Goal: Information Seeking & Learning: Find specific fact

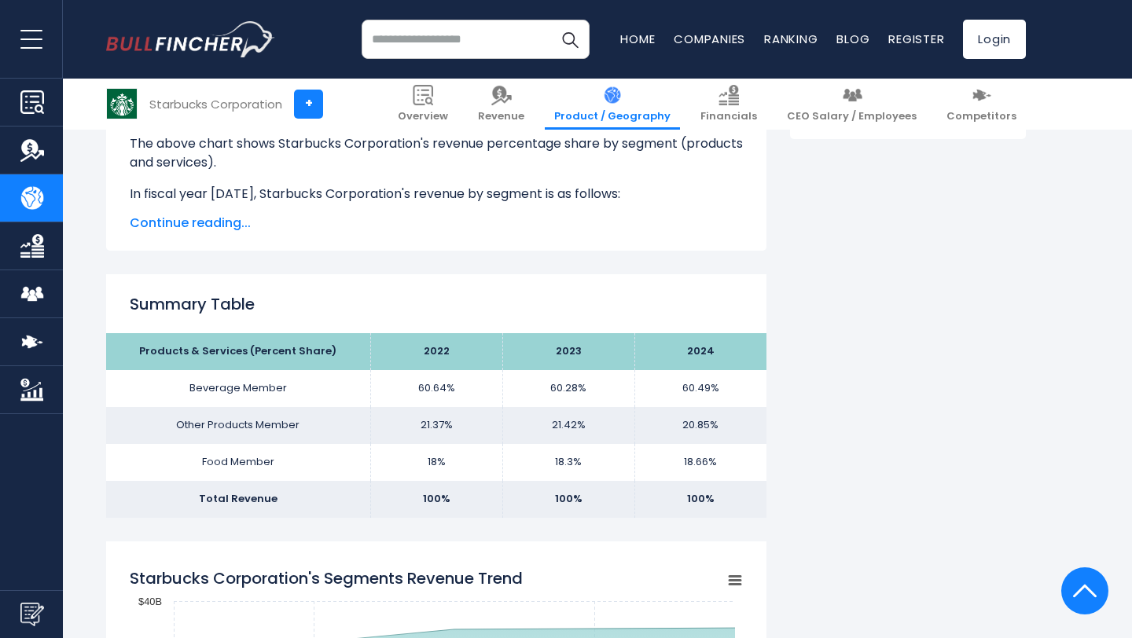
scroll to position [495, 0]
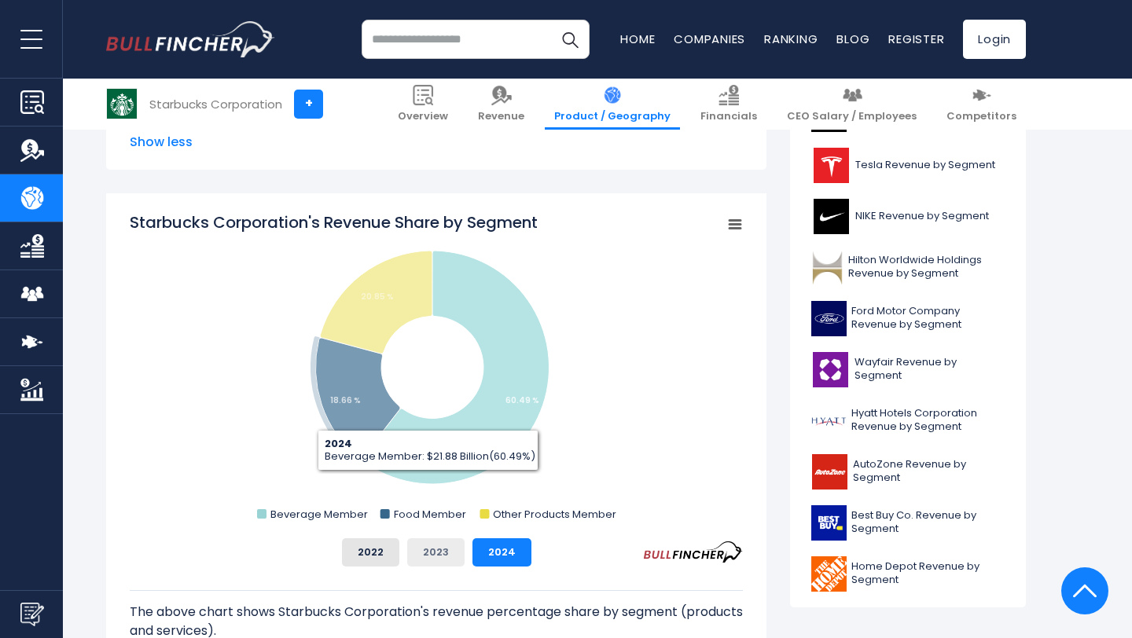
click at [429, 551] on button "2023" at bounding box center [435, 553] width 57 height 28
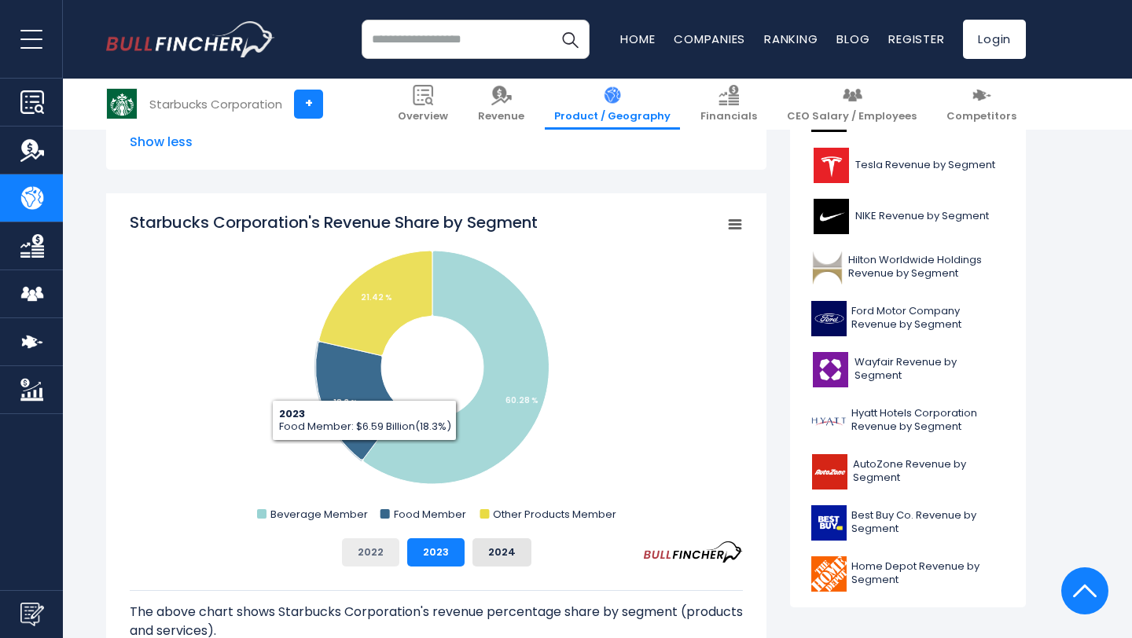
click at [370, 561] on button "2022" at bounding box center [370, 553] width 57 height 28
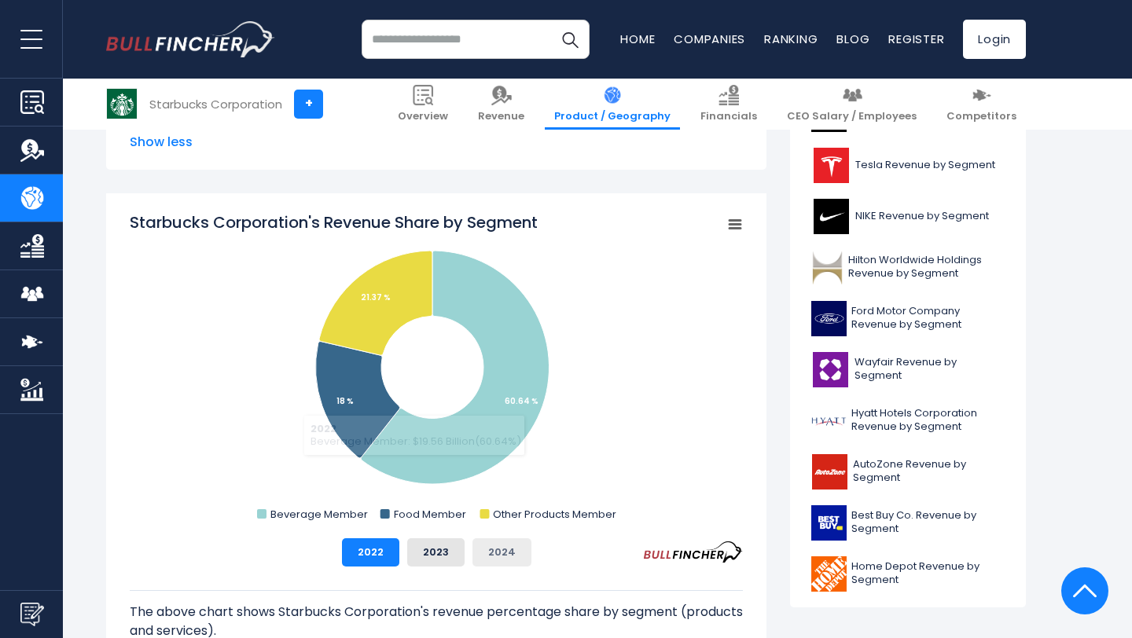
click at [488, 551] on button "2024" at bounding box center [502, 553] width 59 height 28
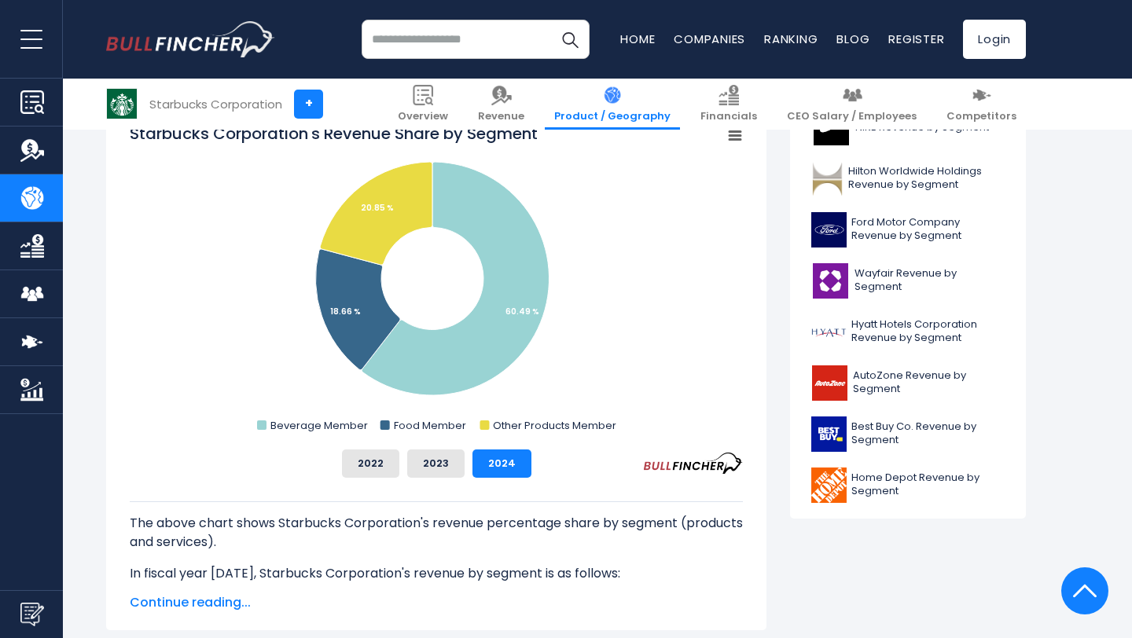
scroll to position [656, 0]
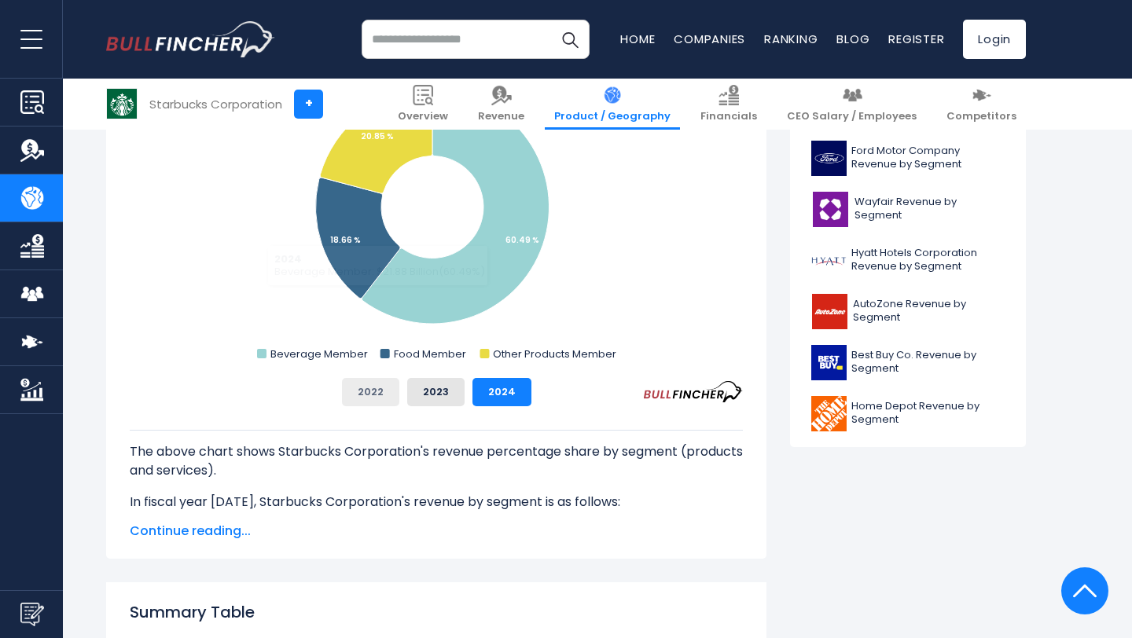
click at [373, 383] on button "2022" at bounding box center [370, 392] width 57 height 28
click at [481, 385] on button "2024" at bounding box center [502, 392] width 59 height 28
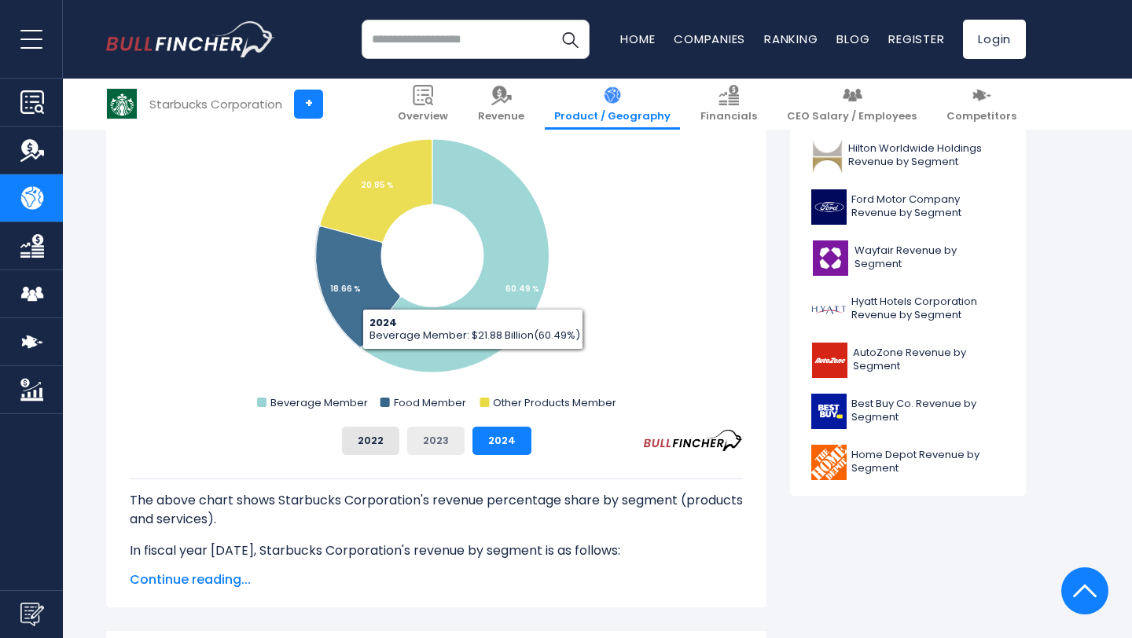
click at [449, 432] on button "2023" at bounding box center [435, 441] width 57 height 28
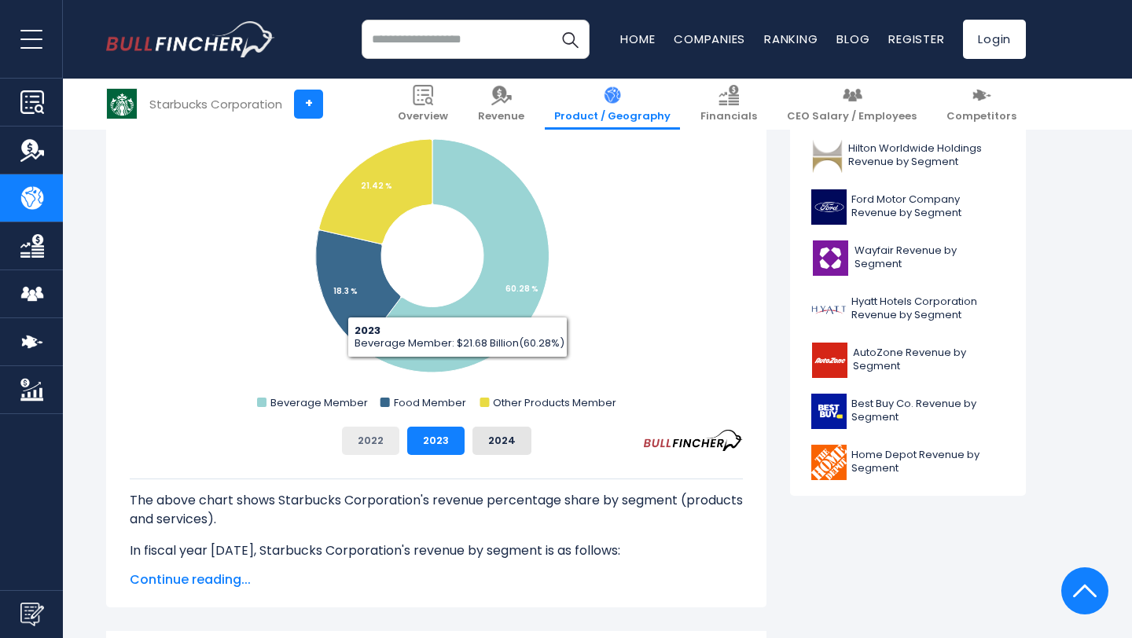
click at [374, 440] on button "2022" at bounding box center [370, 441] width 57 height 28
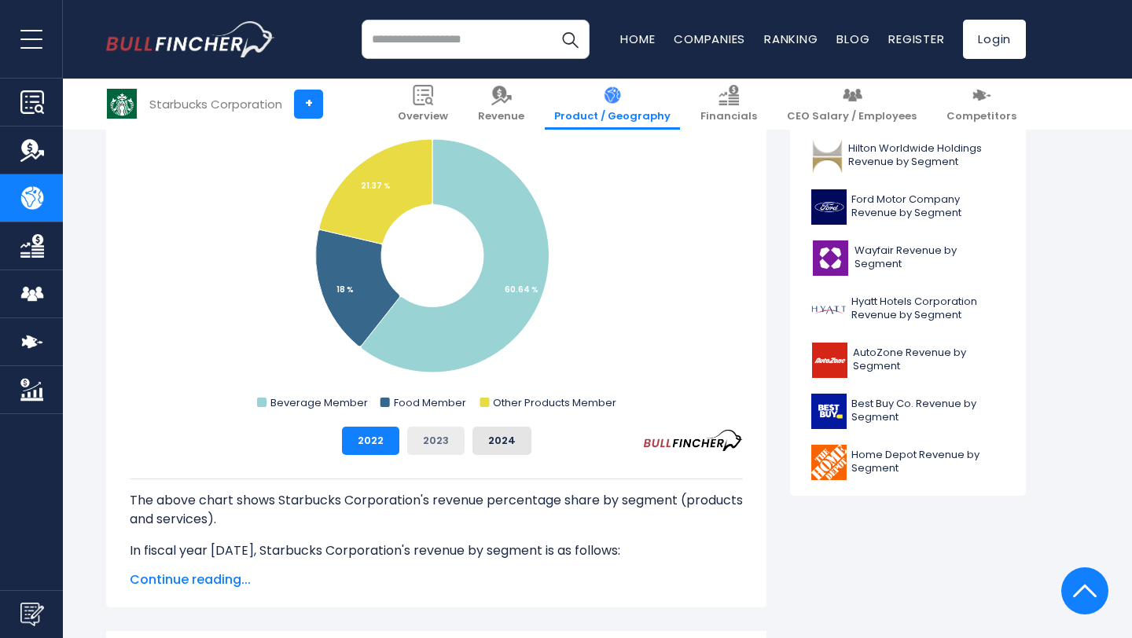
click at [443, 452] on button "2023" at bounding box center [435, 441] width 57 height 28
click at [515, 431] on button "2024" at bounding box center [502, 441] width 59 height 28
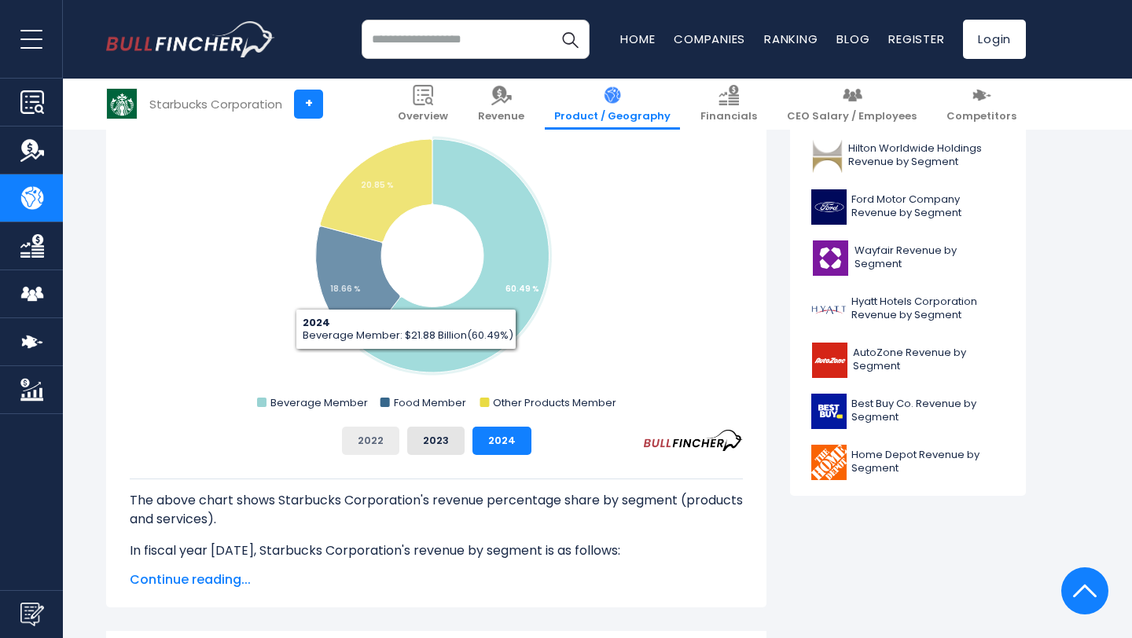
click at [374, 432] on button "2022" at bounding box center [370, 441] width 57 height 28
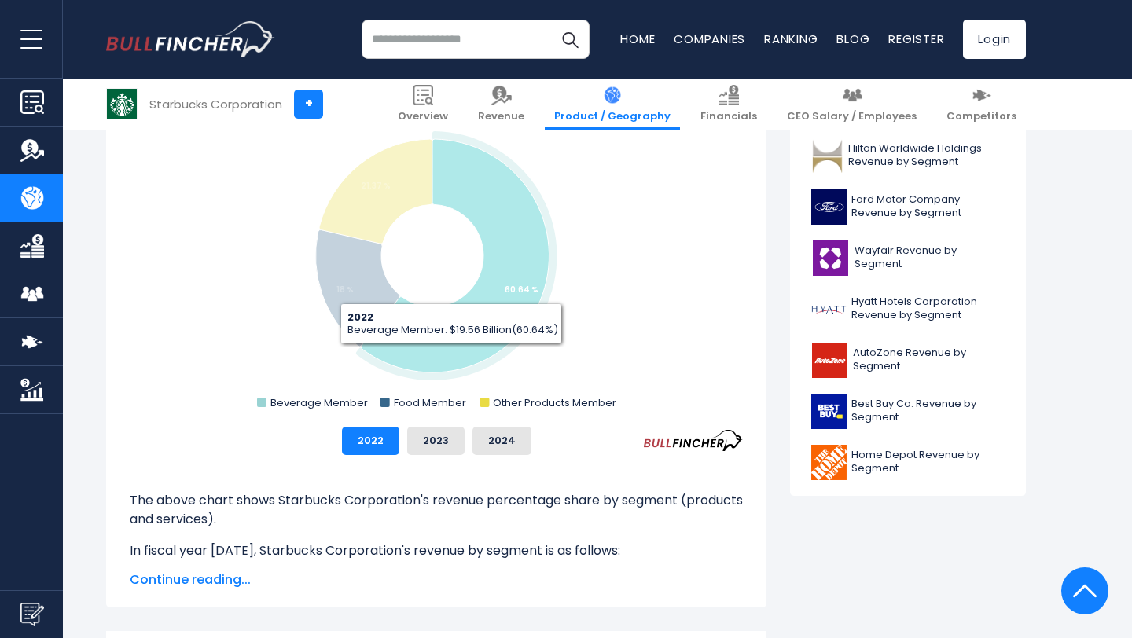
click at [474, 333] on icon "Starbucks Corporation's Revenue Share by Segment" at bounding box center [455, 256] width 188 height 234
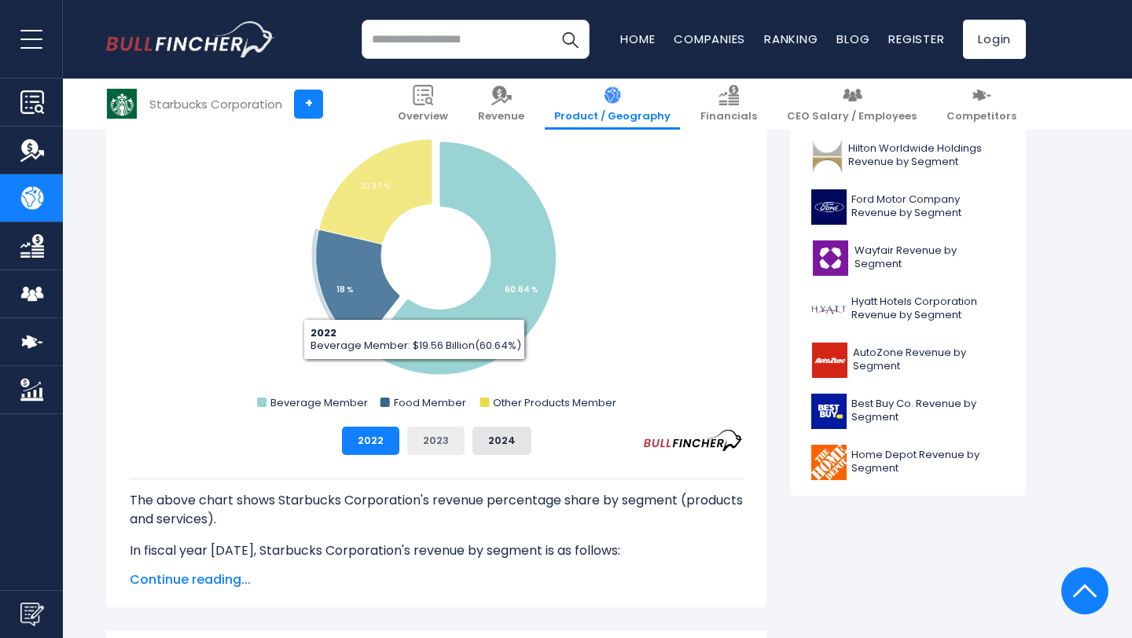
click at [422, 444] on button "2023" at bounding box center [435, 441] width 57 height 28
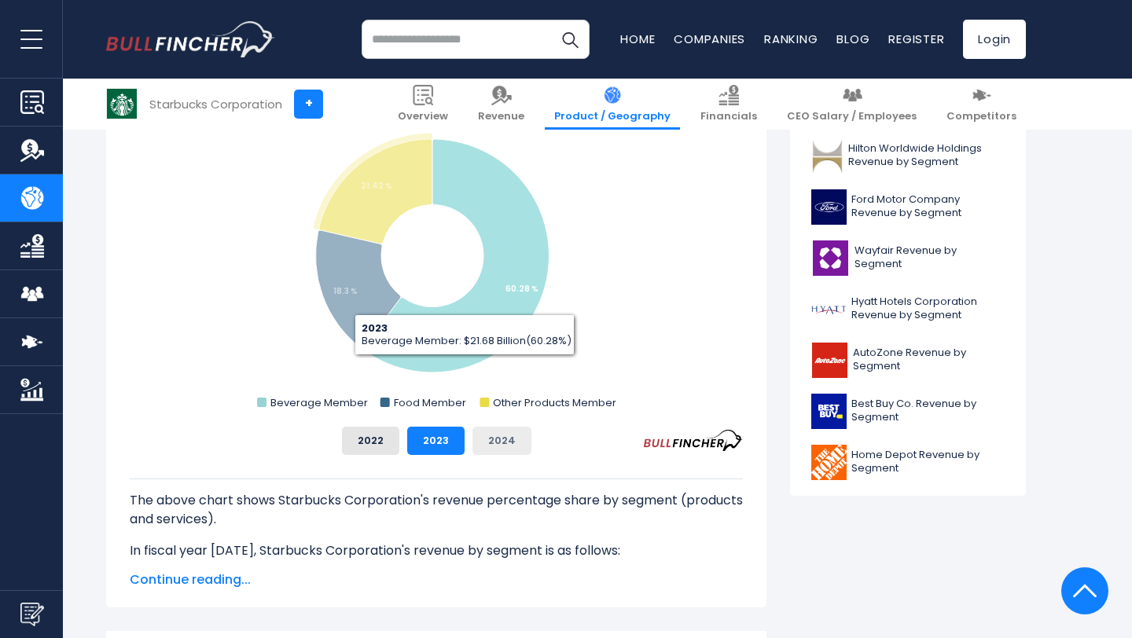
click at [486, 432] on button "2024" at bounding box center [502, 441] width 59 height 28
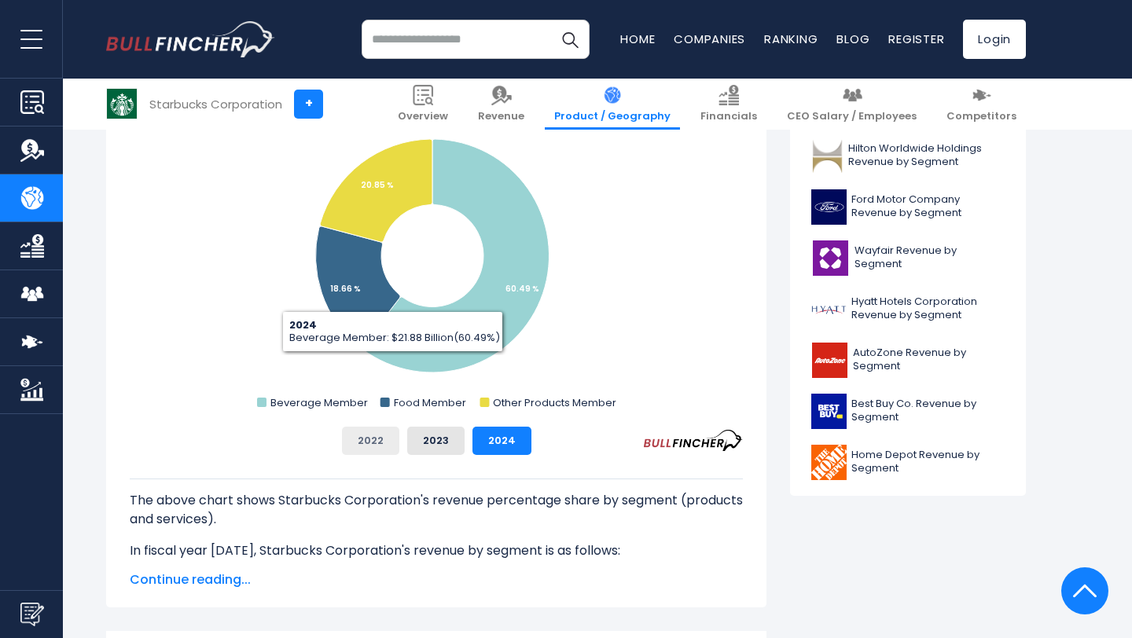
click at [390, 429] on button "2022" at bounding box center [370, 441] width 57 height 28
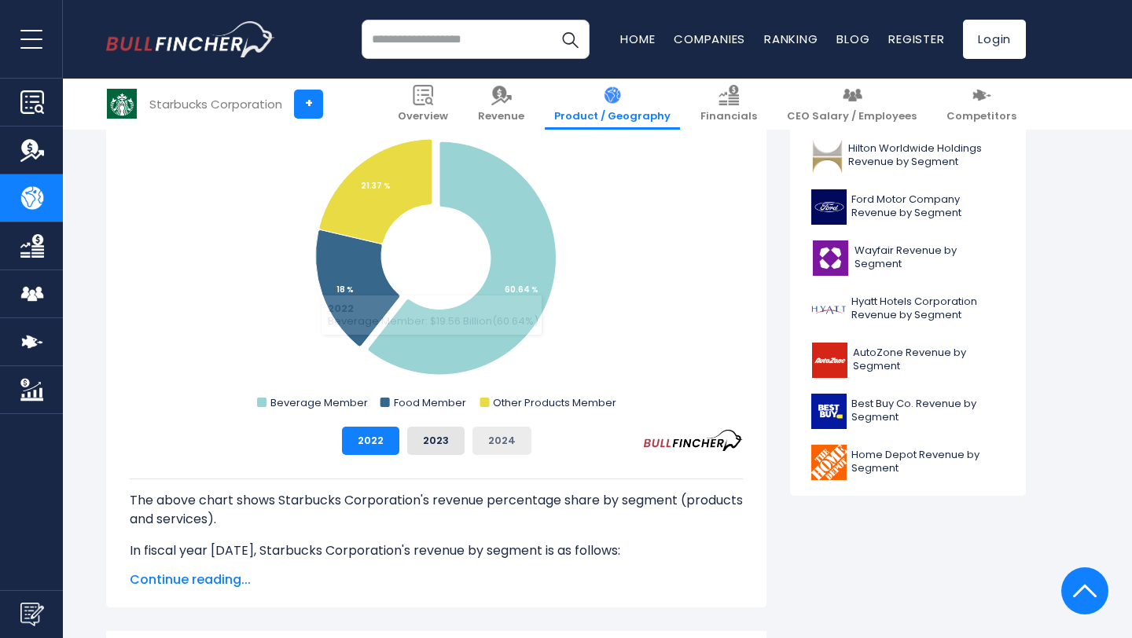
click at [517, 437] on button "2024" at bounding box center [502, 441] width 59 height 28
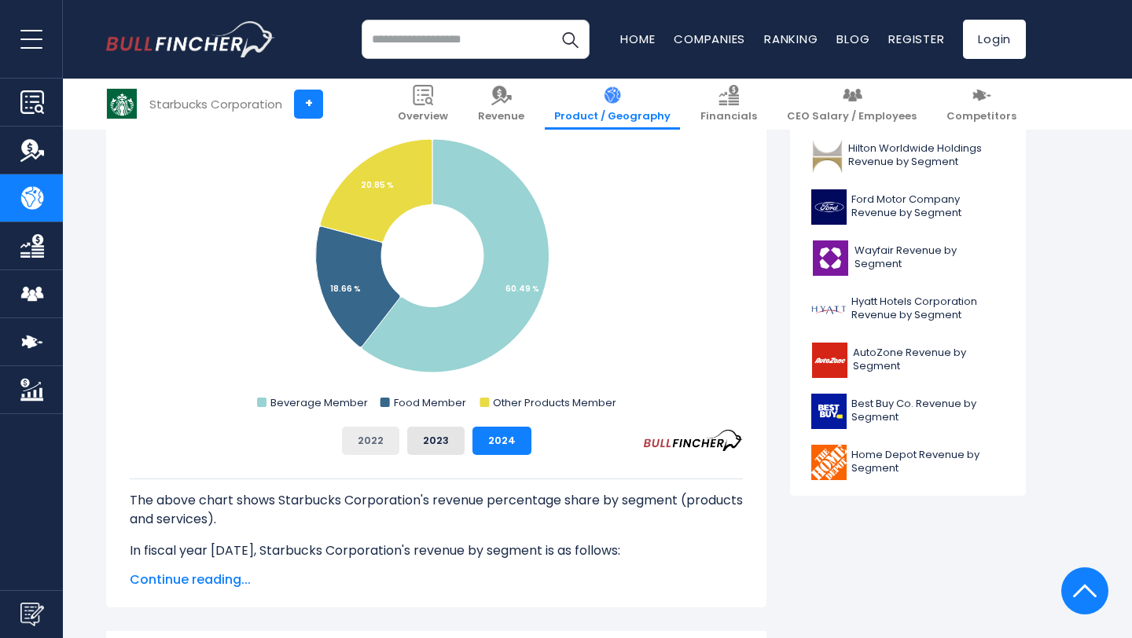
click at [354, 444] on button "2022" at bounding box center [370, 441] width 57 height 28
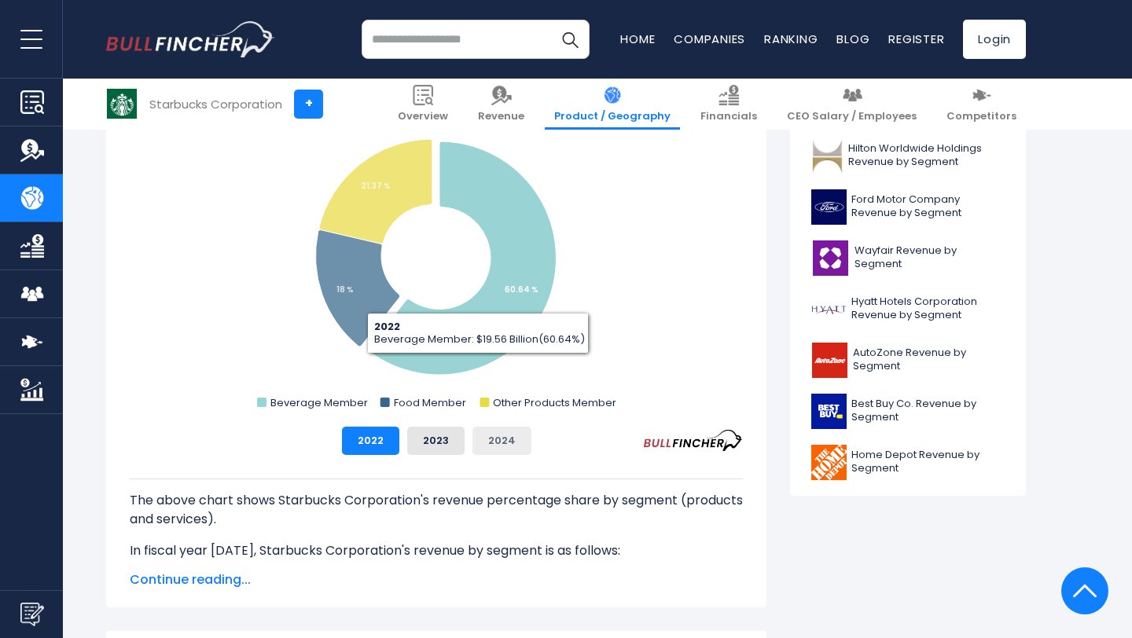
click at [508, 436] on button "2024" at bounding box center [502, 441] width 59 height 28
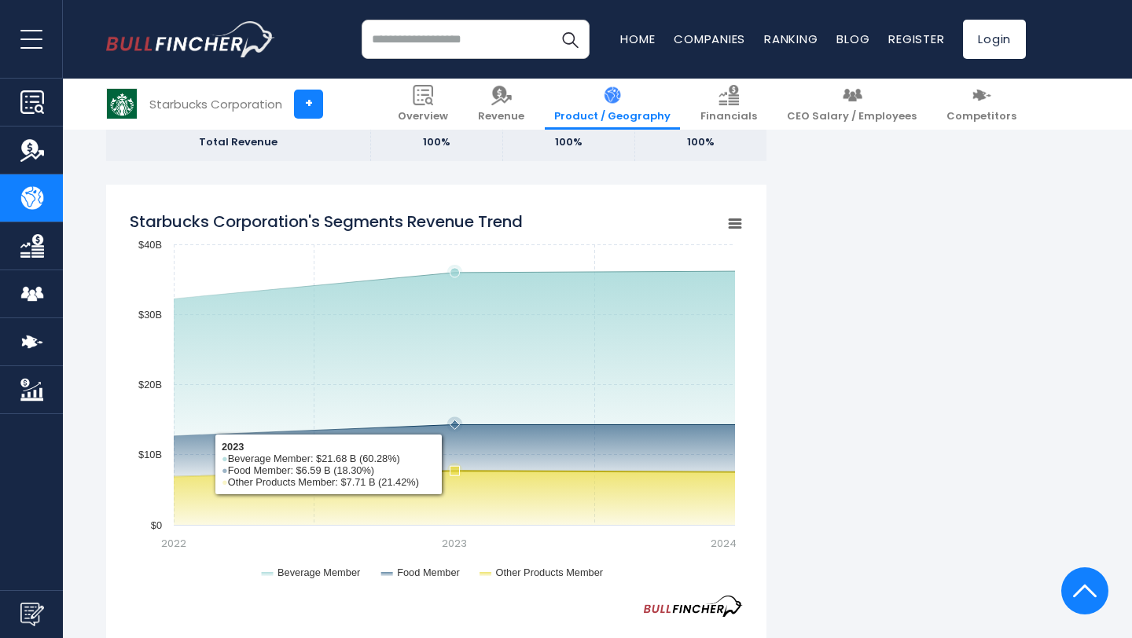
scroll to position [1150, 0]
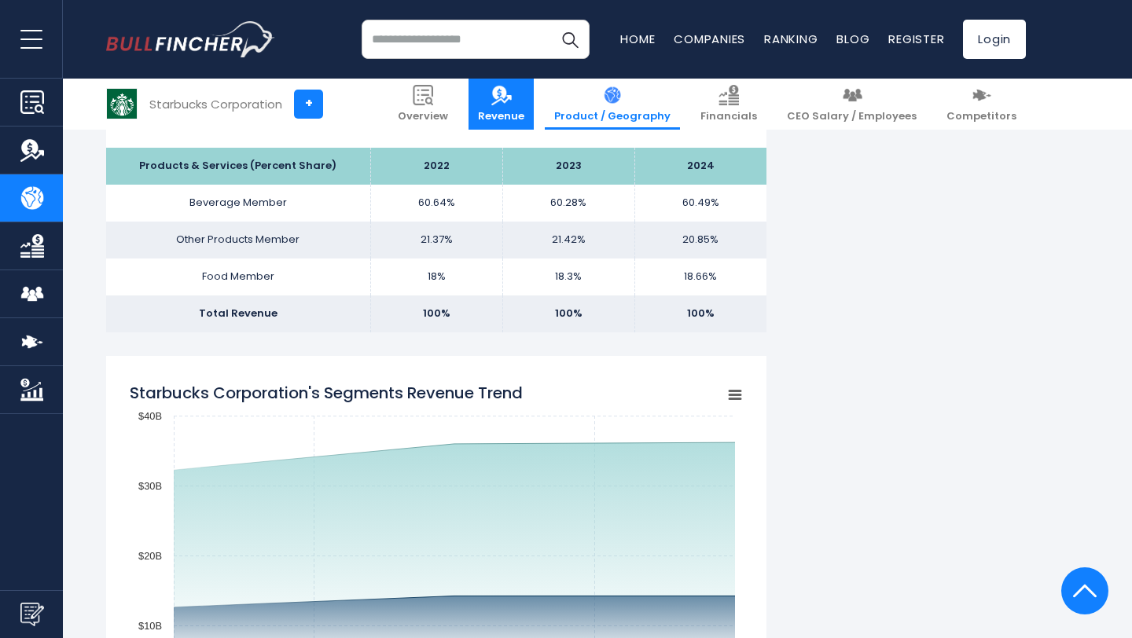
click at [524, 112] on span "Revenue" at bounding box center [501, 116] width 46 height 13
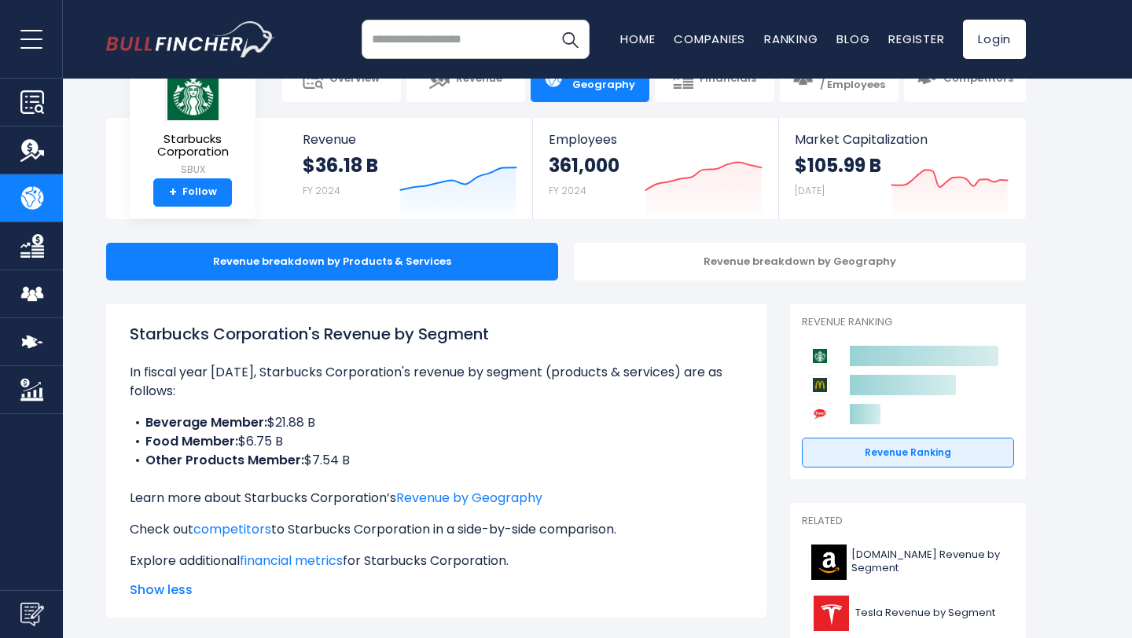
scroll to position [34, 0]
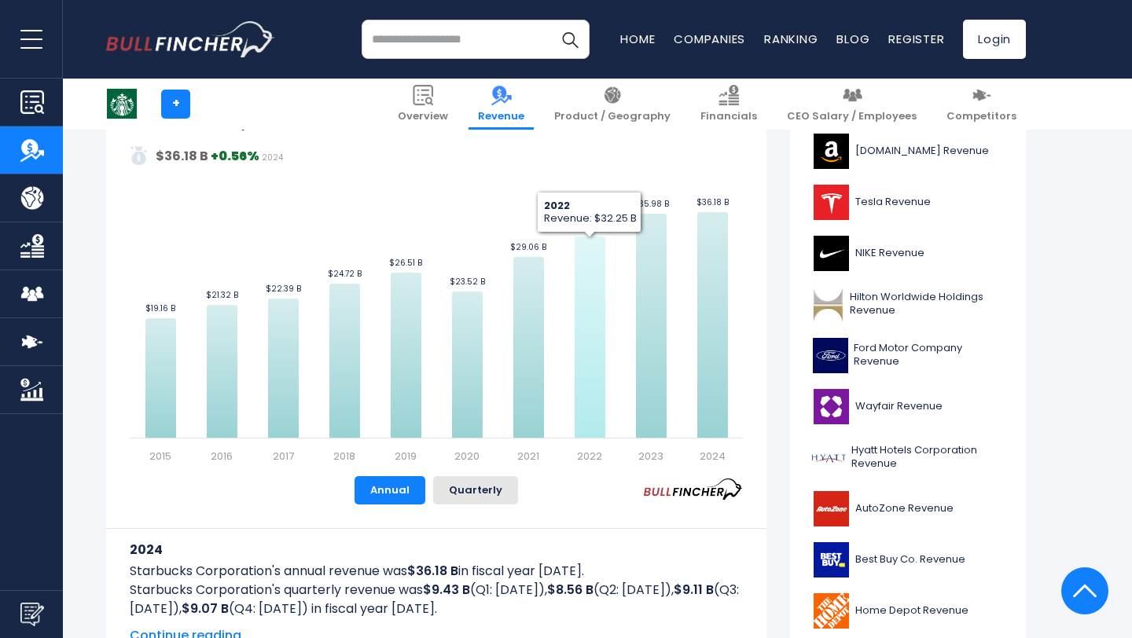
scroll to position [393, 0]
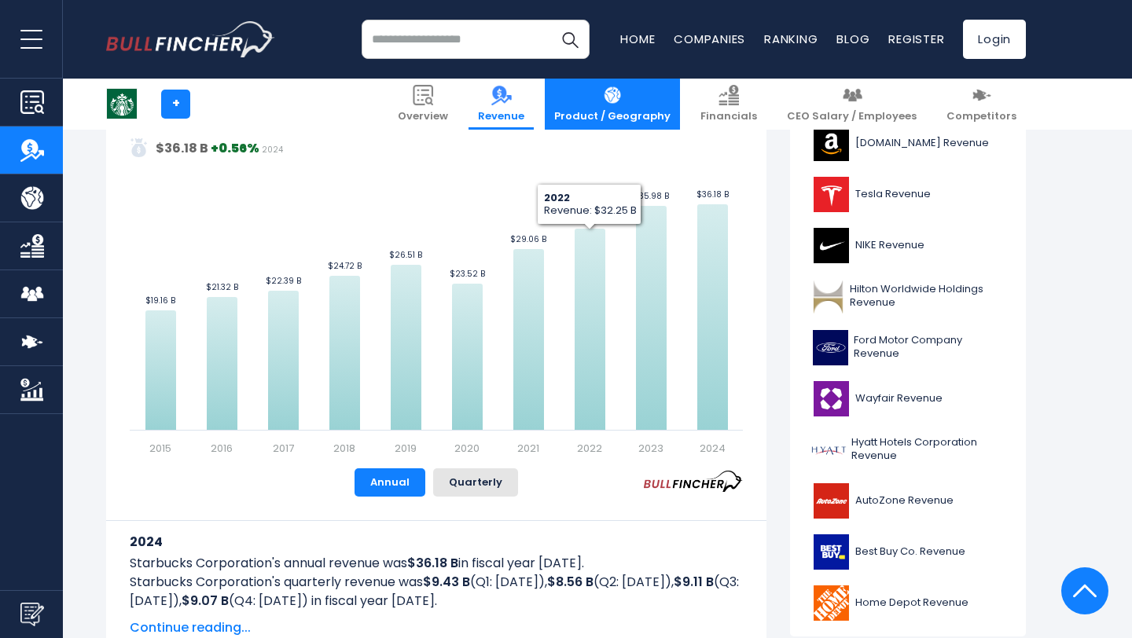
click at [635, 99] on link "Product / Geography" at bounding box center [612, 104] width 135 height 51
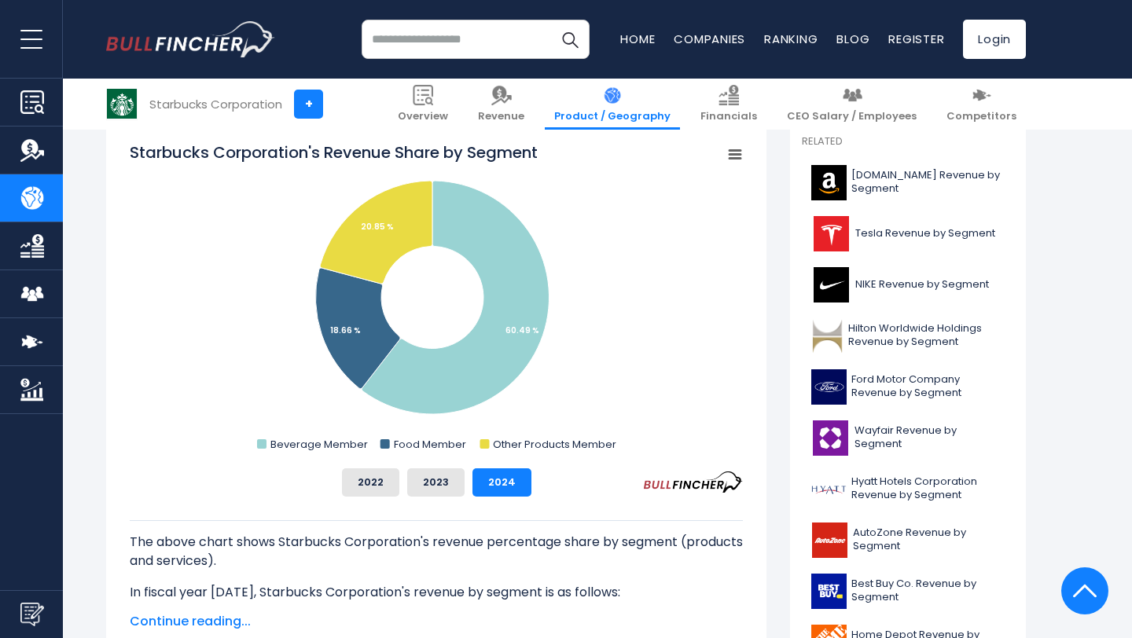
scroll to position [414, 0]
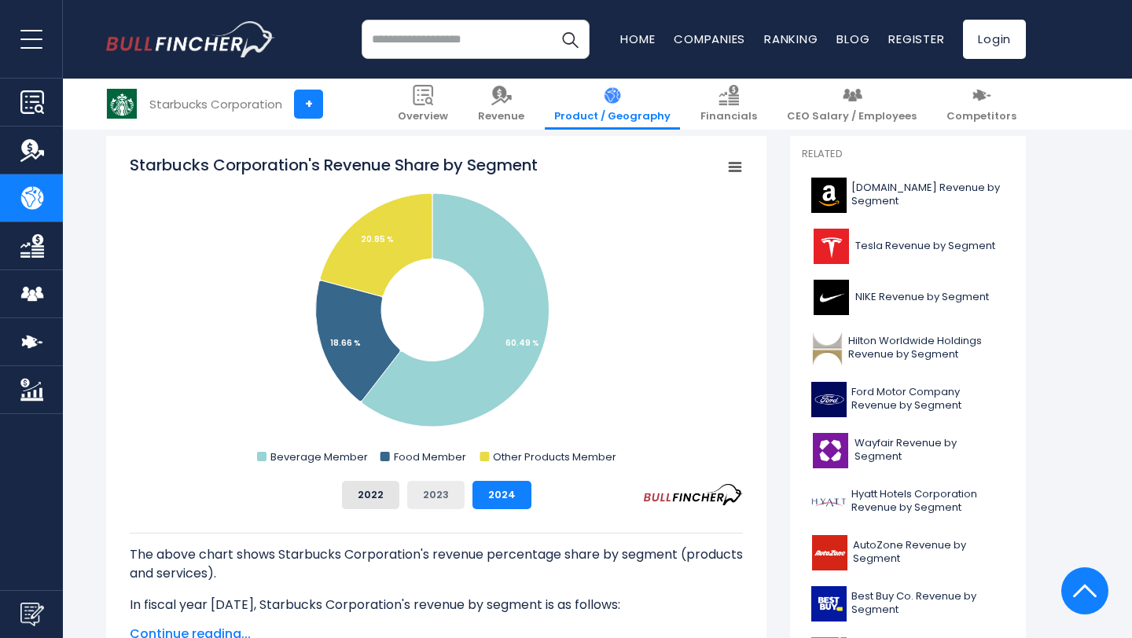
click at [446, 506] on button "2023" at bounding box center [435, 495] width 57 height 28
click at [384, 495] on button "2022" at bounding box center [370, 495] width 57 height 28
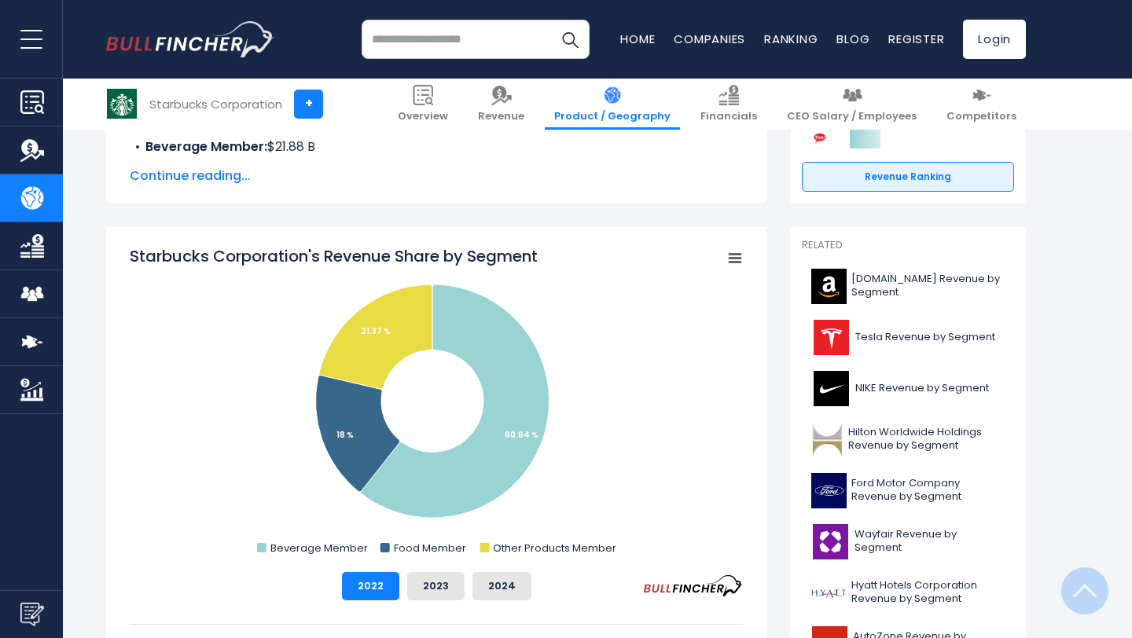
scroll to position [438, 0]
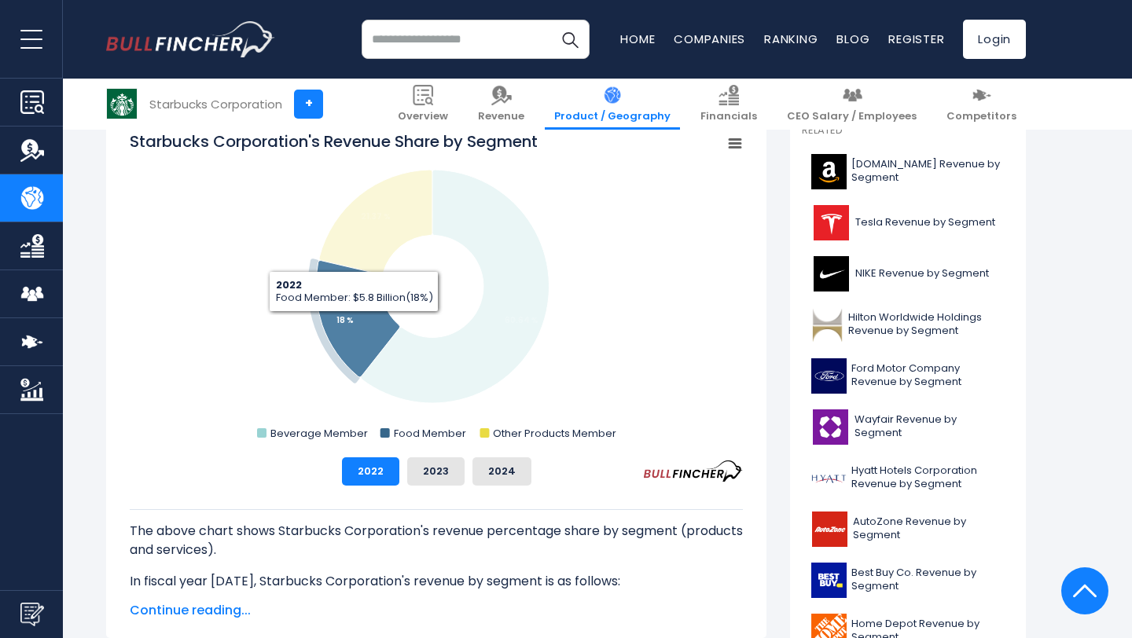
click at [354, 324] on icon "Starbucks Corporation's Revenue Share by Segment" at bounding box center [358, 319] width 84 height 116
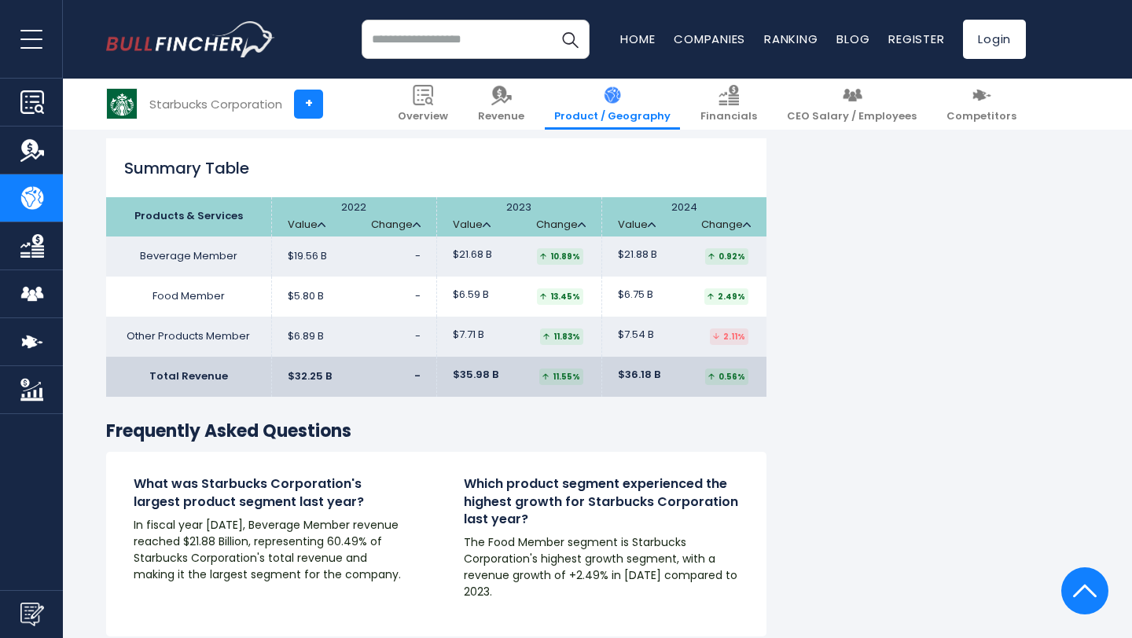
scroll to position [2440, 0]
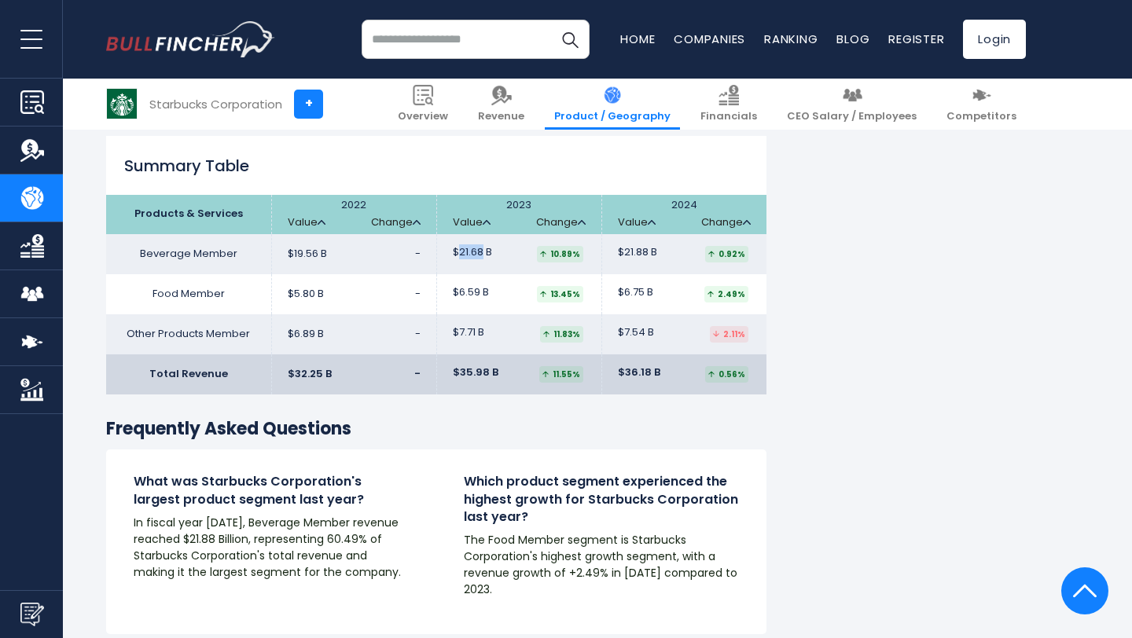
drag, startPoint x: 457, startPoint y: 251, endPoint x: 484, endPoint y: 257, distance: 27.5
click at [484, 257] on span "$21.68 B" at bounding box center [472, 252] width 39 height 13
copy span "21.68"
drag, startPoint x: 460, startPoint y: 296, endPoint x: 480, endPoint y: 298, distance: 19.7
click at [480, 298] on span "$6.59 B" at bounding box center [471, 292] width 36 height 13
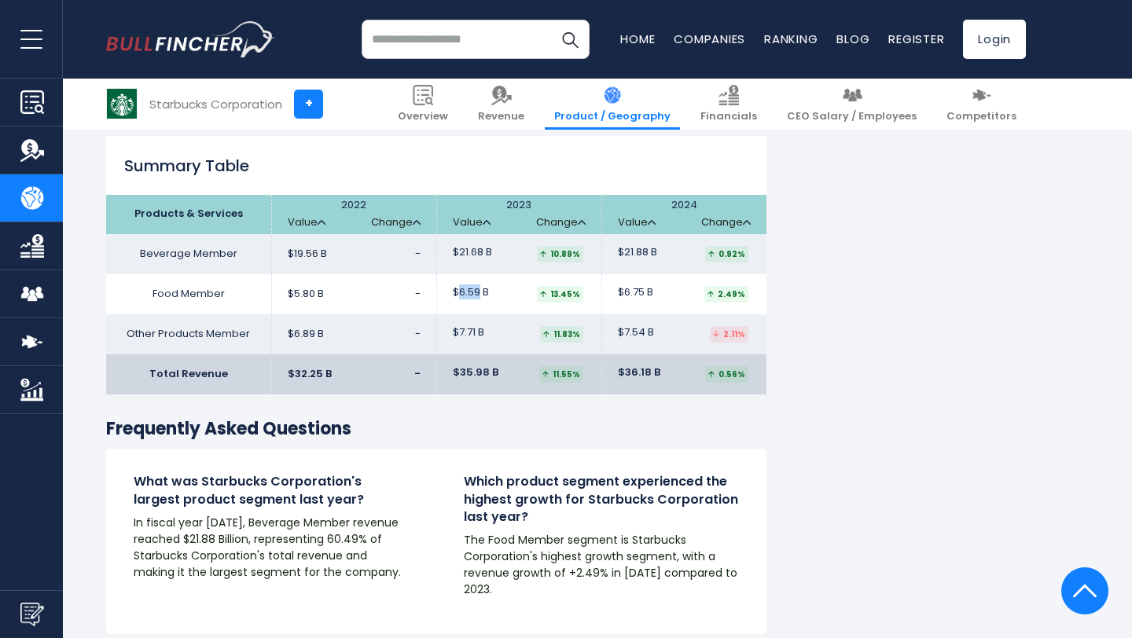
copy span "6.59"
drag, startPoint x: 458, startPoint y: 331, endPoint x: 475, endPoint y: 337, distance: 17.7
click at [475, 337] on span "$7.71 B" at bounding box center [468, 332] width 31 height 13
copy span "7.71"
drag, startPoint x: 621, startPoint y: 250, endPoint x: 647, endPoint y: 248, distance: 26.0
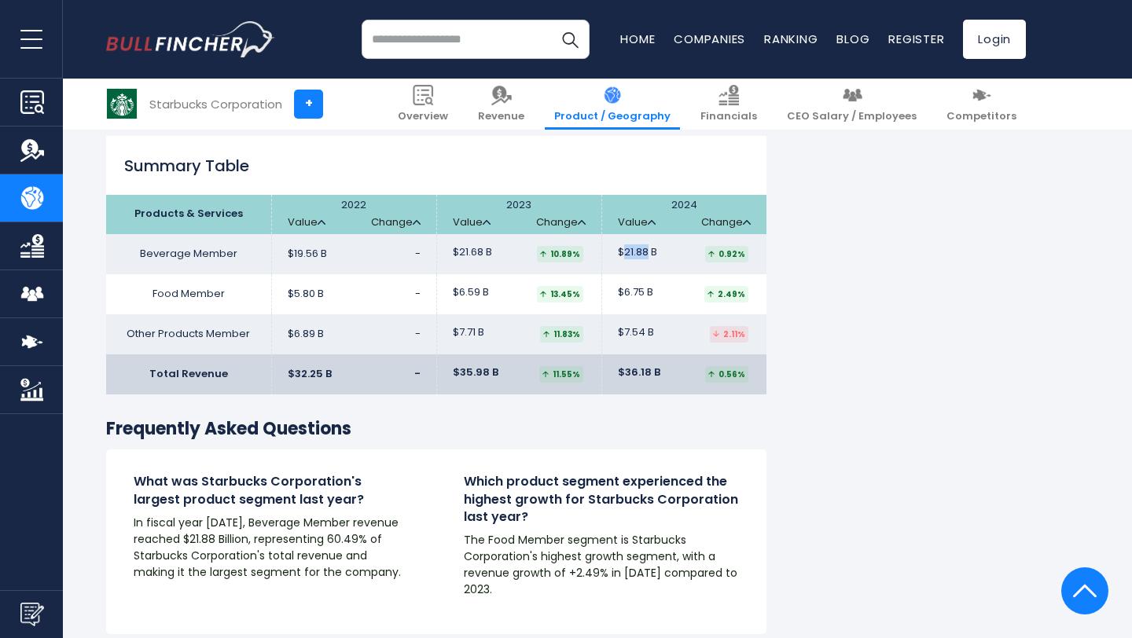
click at [647, 248] on span "$21.88 B" at bounding box center [637, 252] width 39 height 13
copy span "21.88"
drag, startPoint x: 623, startPoint y: 289, endPoint x: 643, endPoint y: 295, distance: 21.2
click at [643, 295] on span "$6.75 B" at bounding box center [635, 292] width 35 height 13
copy span "6.75"
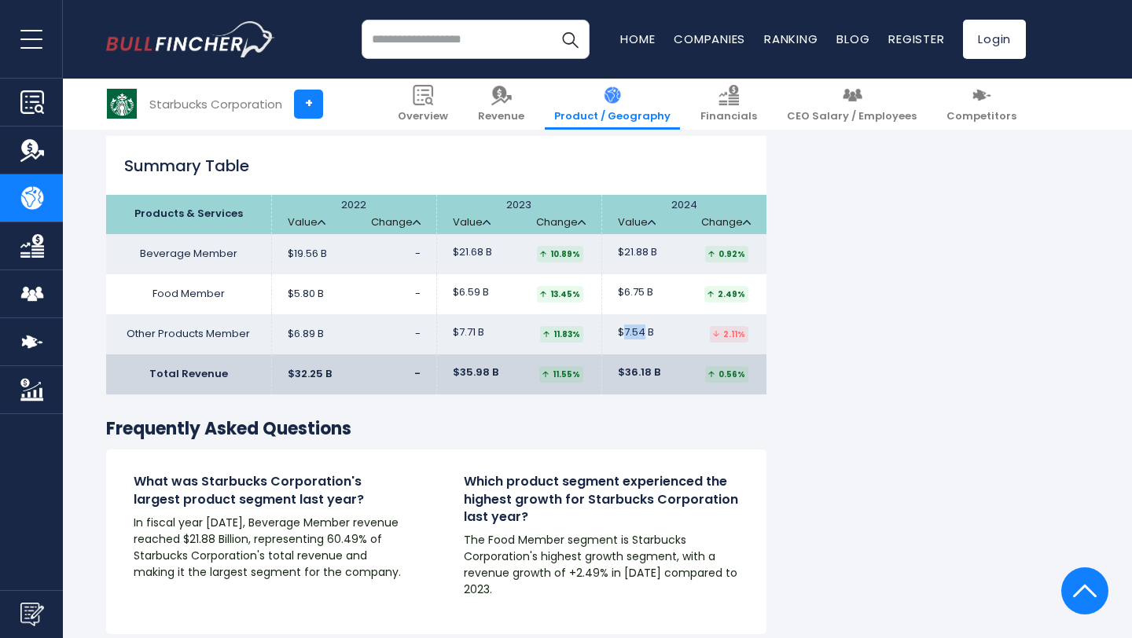
drag, startPoint x: 624, startPoint y: 332, endPoint x: 643, endPoint y: 337, distance: 19.5
click at [643, 337] on span "$7.54 B" at bounding box center [636, 332] width 36 height 13
copy span "7.54"
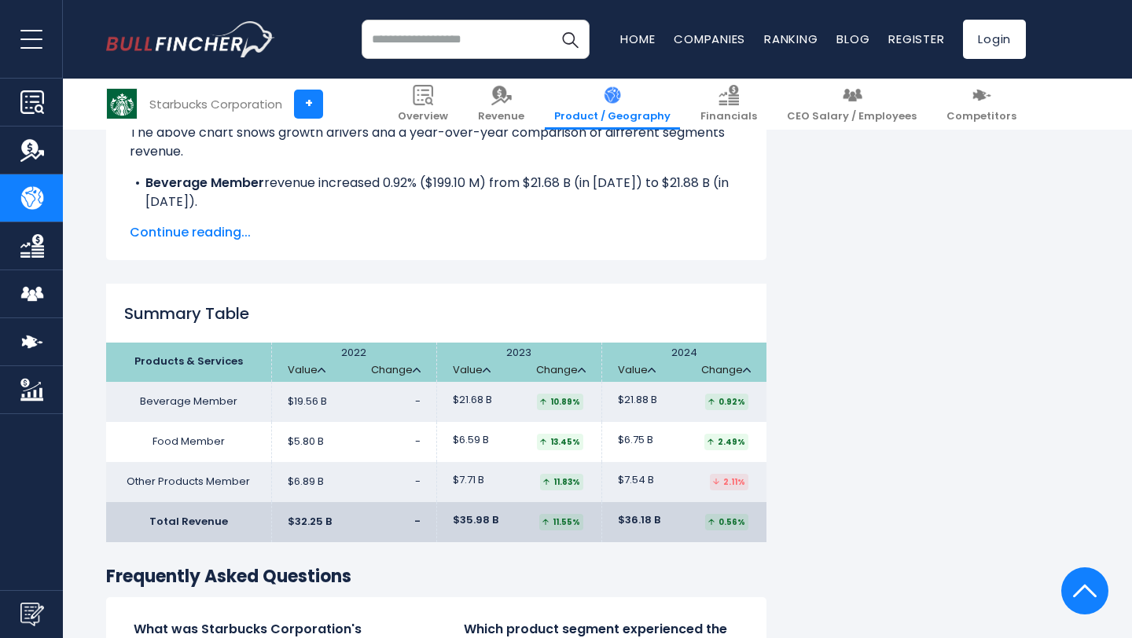
scroll to position [2293, 0]
drag, startPoint x: 295, startPoint y: 522, endPoint x: 320, endPoint y: 526, distance: 25.5
click at [320, 526] on span "$32.25 B" at bounding box center [310, 521] width 44 height 13
copy span "32.25"
drag, startPoint x: 294, startPoint y: 397, endPoint x: 317, endPoint y: 403, distance: 23.7
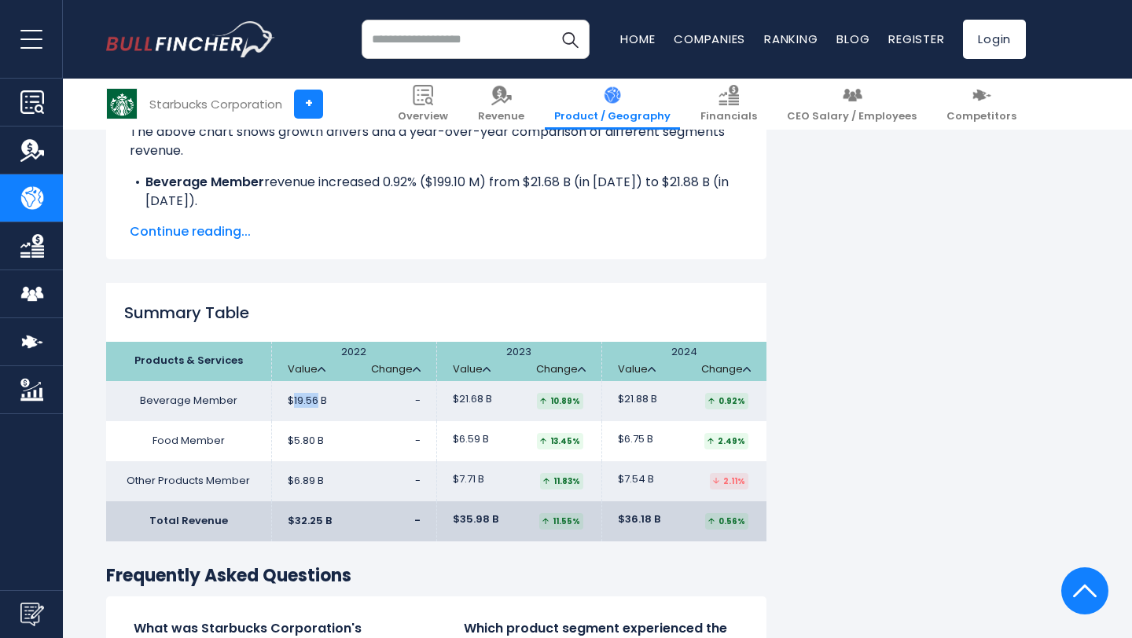
click at [317, 403] on span "$19.56 B" at bounding box center [307, 401] width 39 height 13
copy span "19.56"
click at [329, 442] on td "$5.80 B -" at bounding box center [353, 441] width 165 height 40
drag, startPoint x: 290, startPoint y: 440, endPoint x: 311, endPoint y: 443, distance: 21.5
click at [312, 443] on span "$5.80 B" at bounding box center [306, 441] width 36 height 13
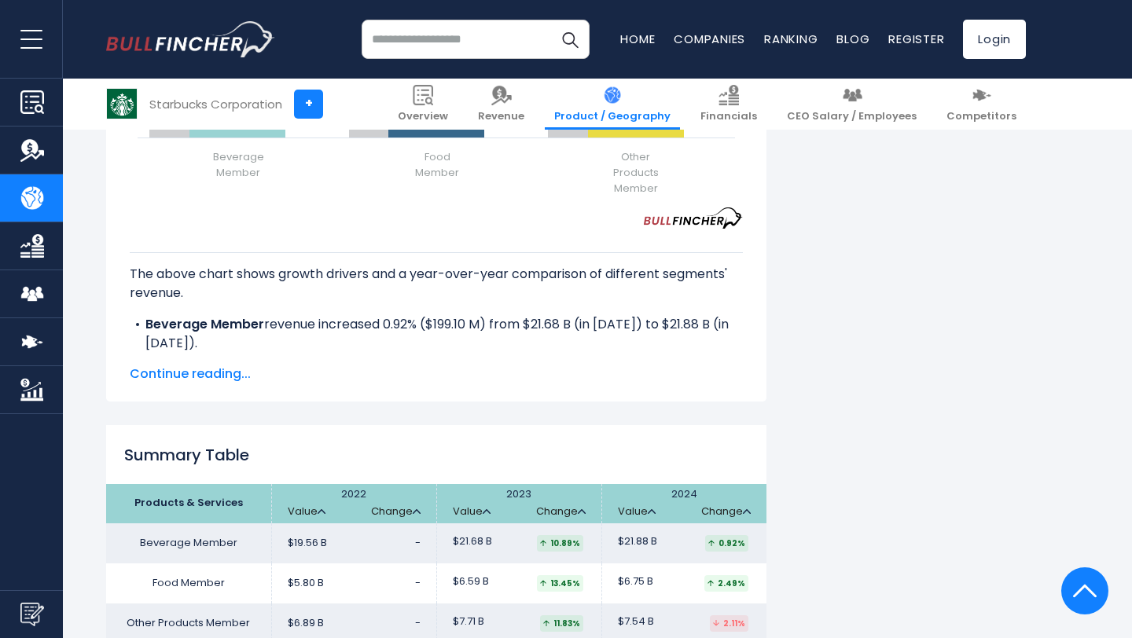
scroll to position [2279, 0]
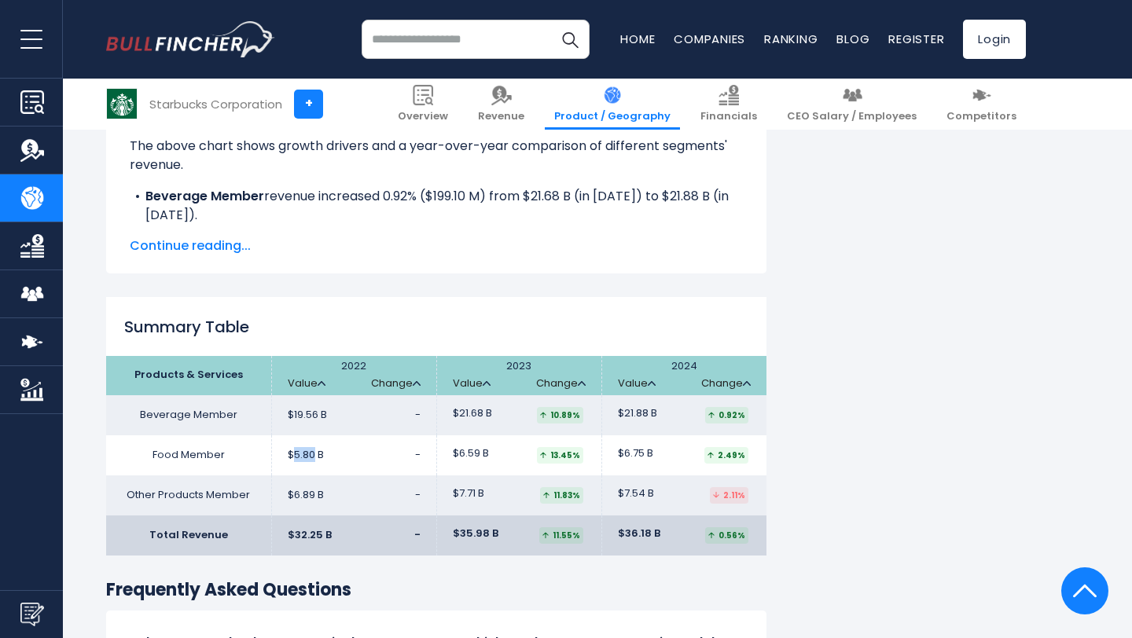
drag, startPoint x: 292, startPoint y: 453, endPoint x: 314, endPoint y: 458, distance: 22.7
click at [314, 458] on span "$5.80 B" at bounding box center [306, 455] width 36 height 13
copy span "5.80"
drag, startPoint x: 296, startPoint y: 496, endPoint x: 315, endPoint y: 502, distance: 20.4
click at [315, 502] on span "$6.89 B" at bounding box center [306, 495] width 36 height 13
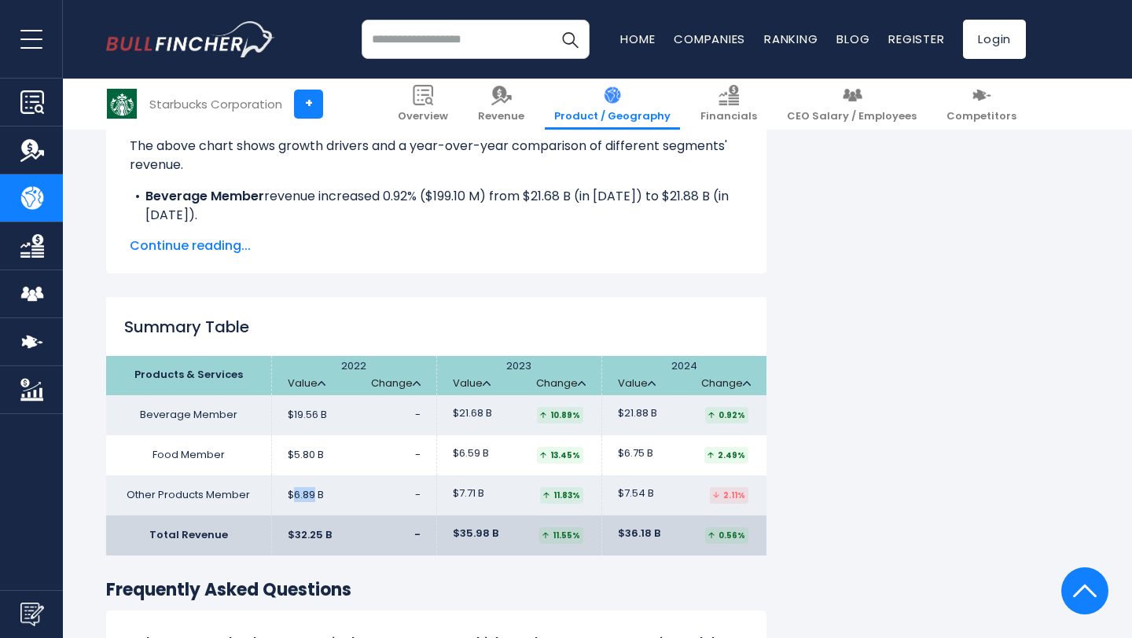
copy span "6.89"
drag, startPoint x: 461, startPoint y: 415, endPoint x: 482, endPoint y: 418, distance: 21.4
click at [482, 418] on span "$21.68 B" at bounding box center [472, 413] width 39 height 13
drag, startPoint x: 462, startPoint y: 454, endPoint x: 480, endPoint y: 458, distance: 19.5
click at [480, 458] on span "$6.59 B" at bounding box center [471, 453] width 36 height 13
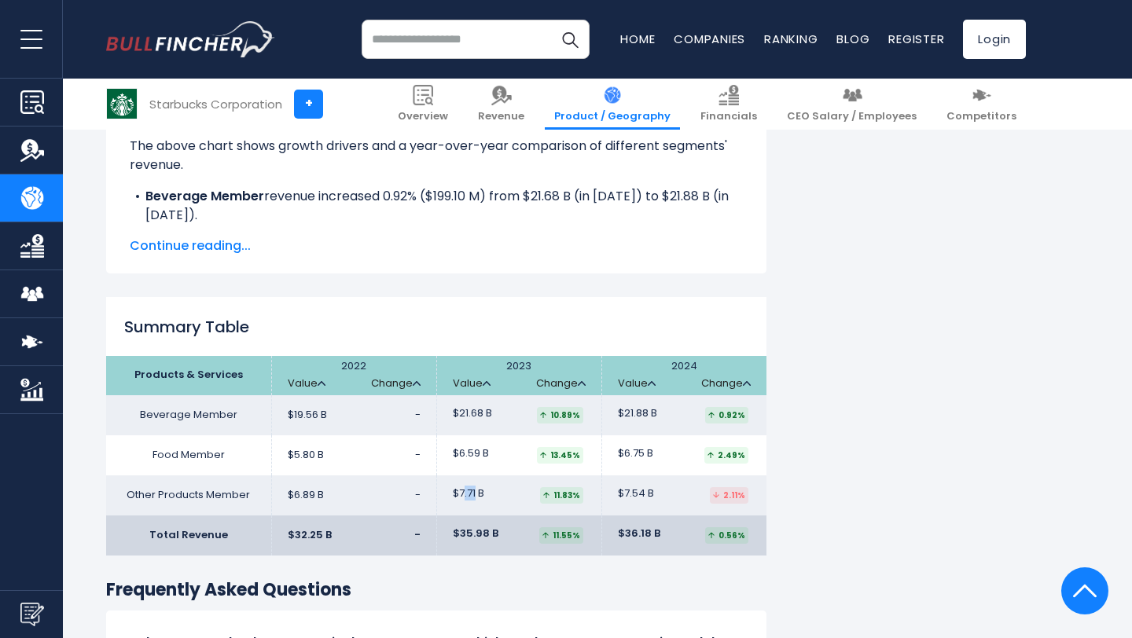
drag, startPoint x: 462, startPoint y: 491, endPoint x: 477, endPoint y: 496, distance: 15.9
click at [477, 496] on span "$7.71 B" at bounding box center [468, 494] width 31 height 13
click at [476, 496] on span "$7.71 B" at bounding box center [468, 494] width 31 height 13
drag, startPoint x: 461, startPoint y: 495, endPoint x: 475, endPoint y: 502, distance: 15.8
click at [475, 502] on td "$7.71 B 11.83%" at bounding box center [518, 496] width 165 height 40
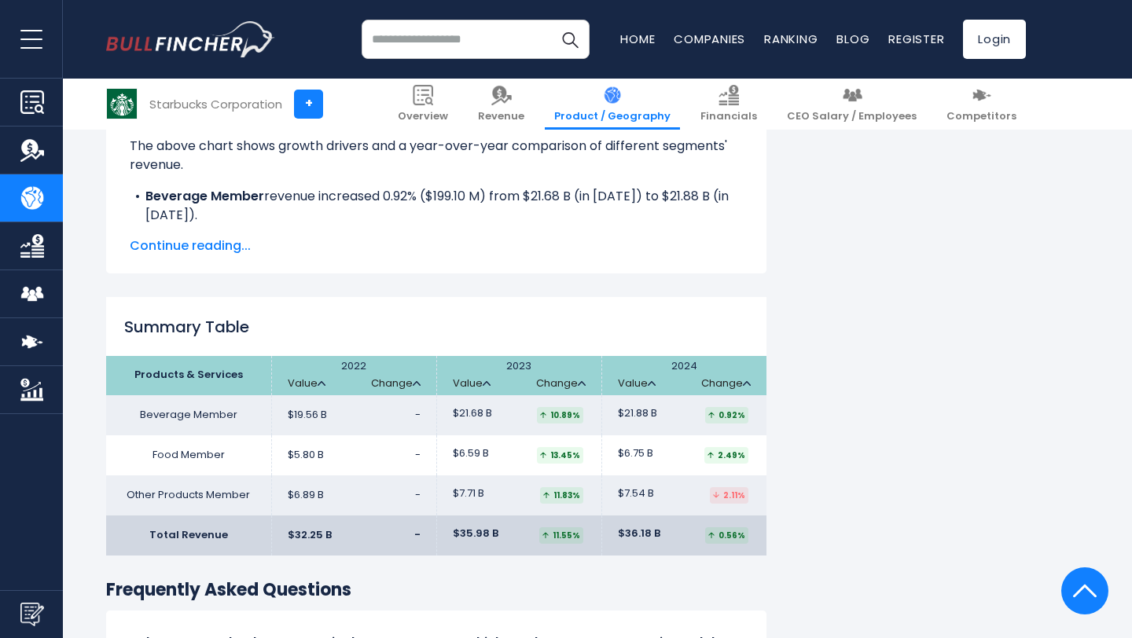
click at [475, 502] on td "$7.71 B 11.83%" at bounding box center [518, 496] width 165 height 40
drag, startPoint x: 460, startPoint y: 494, endPoint x: 478, endPoint y: 498, distance: 18.5
click at [478, 498] on span "$7.71 B" at bounding box center [468, 494] width 31 height 13
drag, startPoint x: 623, startPoint y: 410, endPoint x: 648, endPoint y: 419, distance: 26.6
click at [648, 419] on span "$21.88 B" at bounding box center [637, 413] width 39 height 13
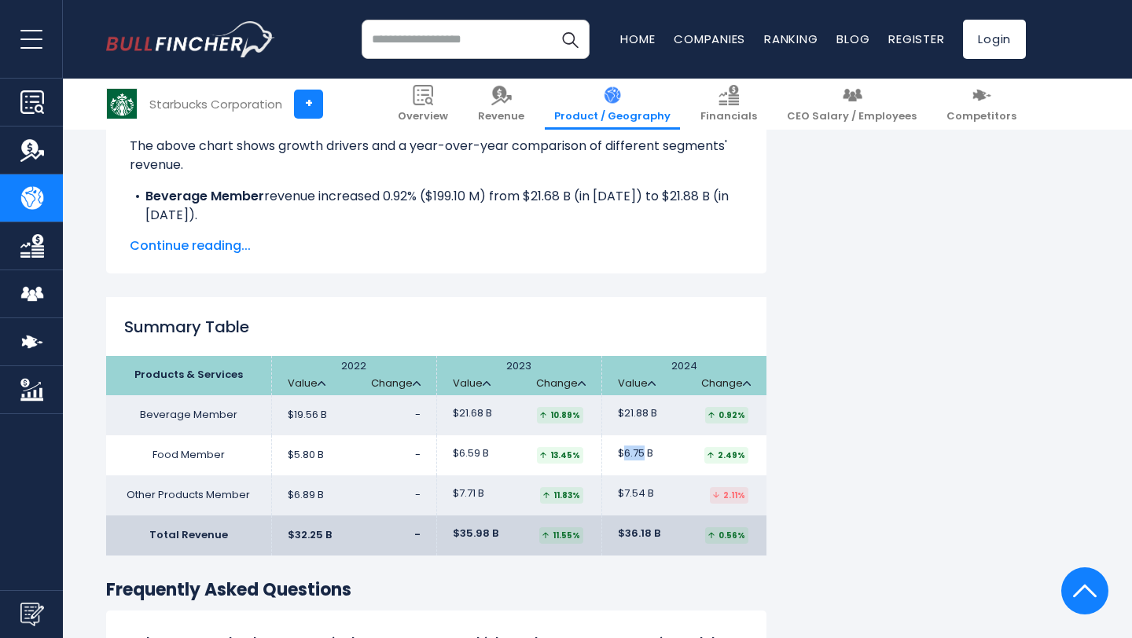
drag, startPoint x: 624, startPoint y: 447, endPoint x: 643, endPoint y: 449, distance: 19.8
click at [643, 449] on span "$6.75 B" at bounding box center [635, 453] width 35 height 13
drag, startPoint x: 624, startPoint y: 495, endPoint x: 643, endPoint y: 499, distance: 19.9
click at [643, 499] on span "$7.54 B" at bounding box center [636, 494] width 36 height 13
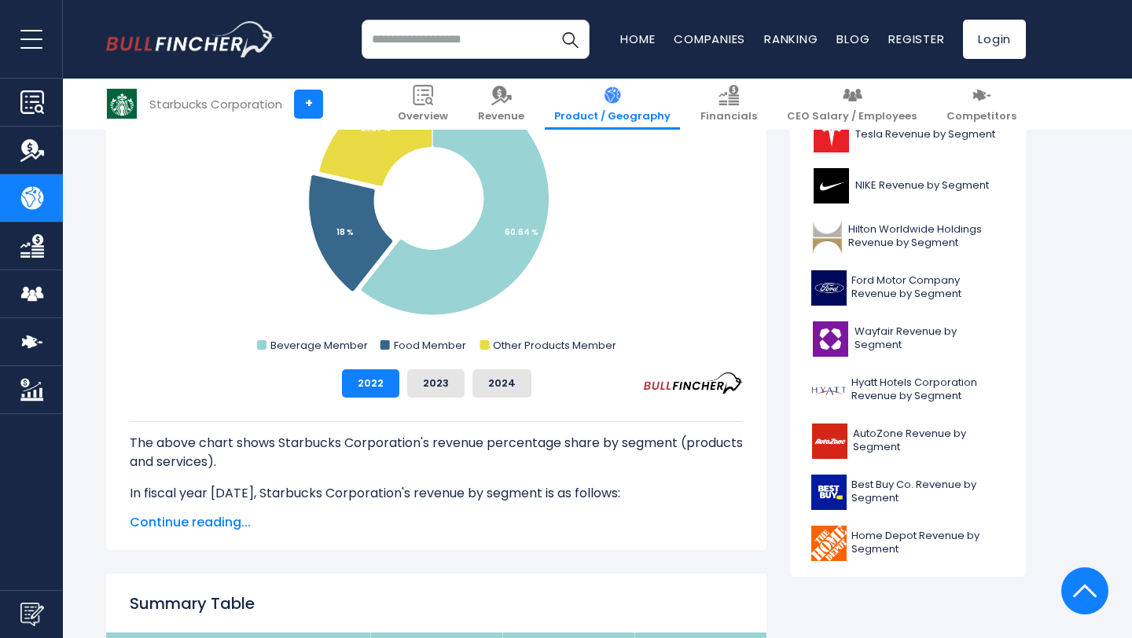
scroll to position [511, 0]
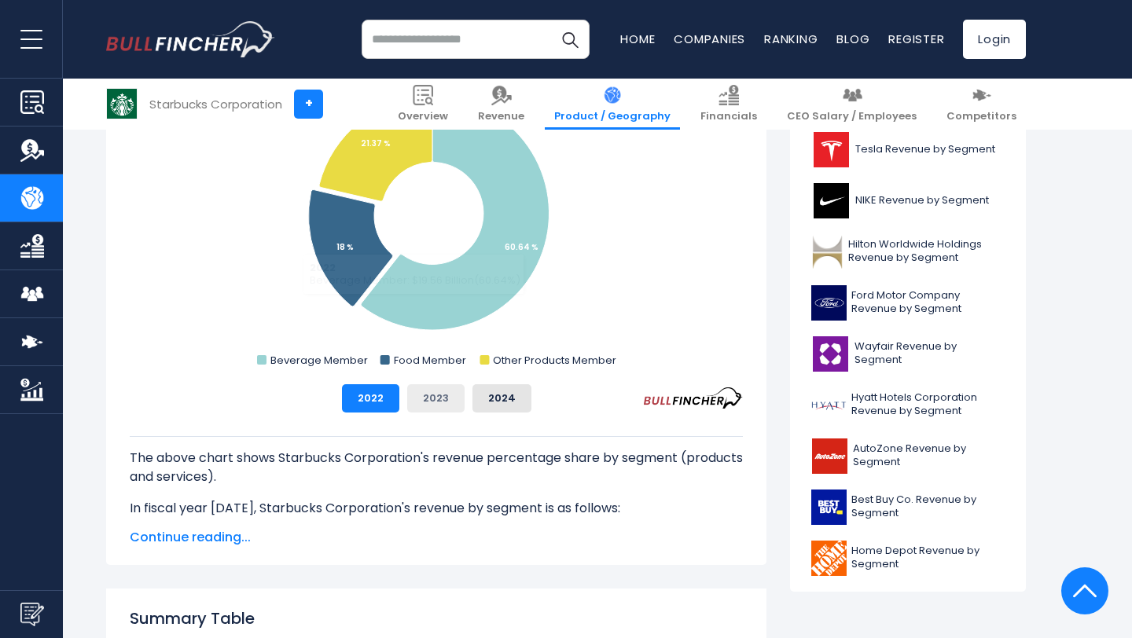
click at [442, 396] on button "2023" at bounding box center [435, 399] width 57 height 28
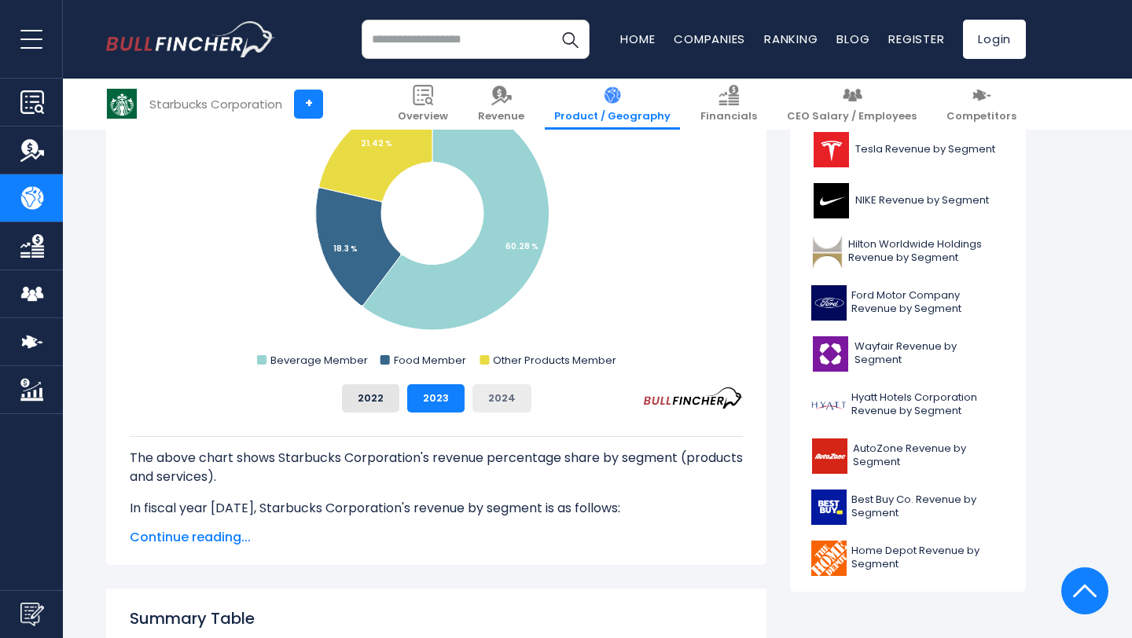
click at [501, 388] on button "2024" at bounding box center [502, 399] width 59 height 28
click at [446, 399] on button "2023" at bounding box center [435, 399] width 57 height 28
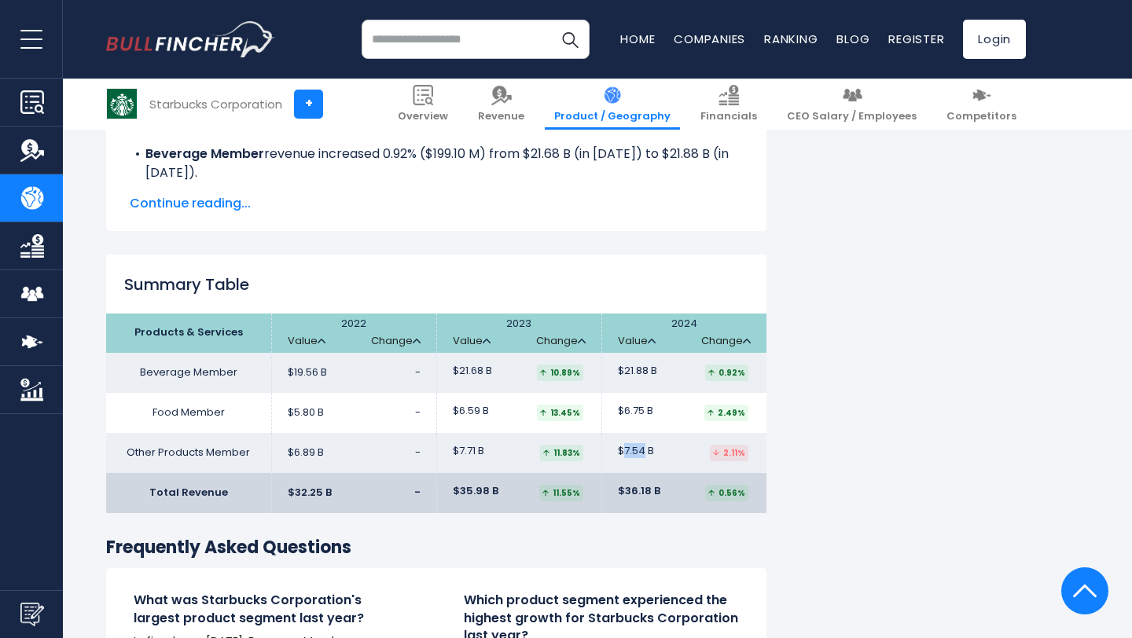
scroll to position [2299, 0]
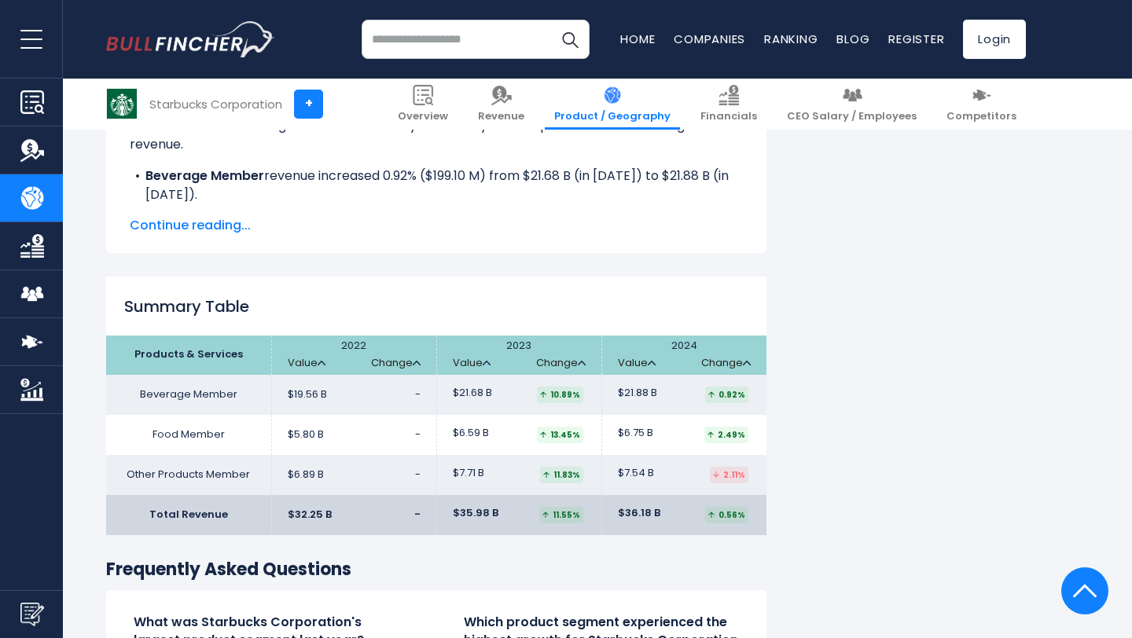
click at [528, 407] on td "$21.68 B 10.89%" at bounding box center [518, 395] width 165 height 40
click at [443, 295] on h2 "Summary Table" at bounding box center [436, 307] width 661 height 24
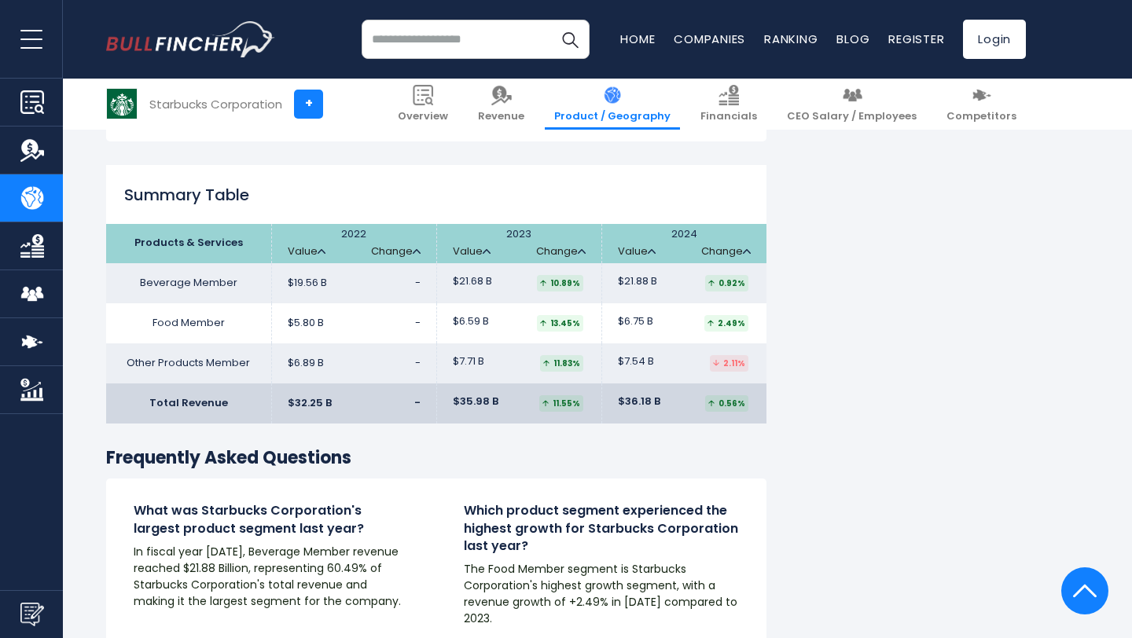
scroll to position [2416, 0]
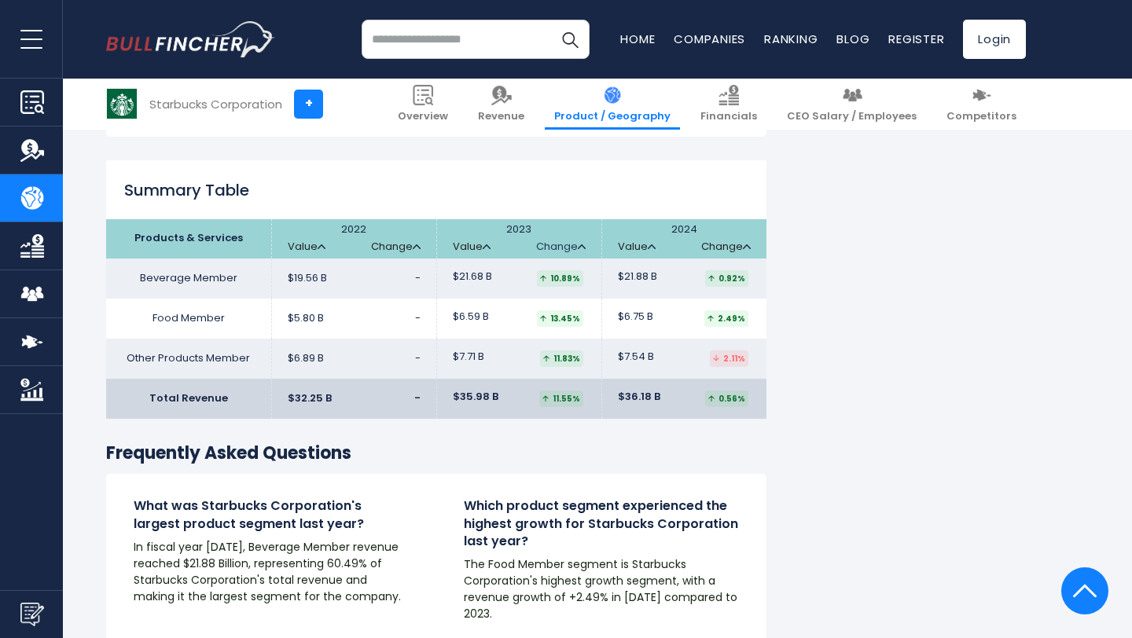
click at [576, 250] on link "Change" at bounding box center [561, 247] width 50 height 13
click at [569, 249] on link "Change" at bounding box center [561, 247] width 50 height 13
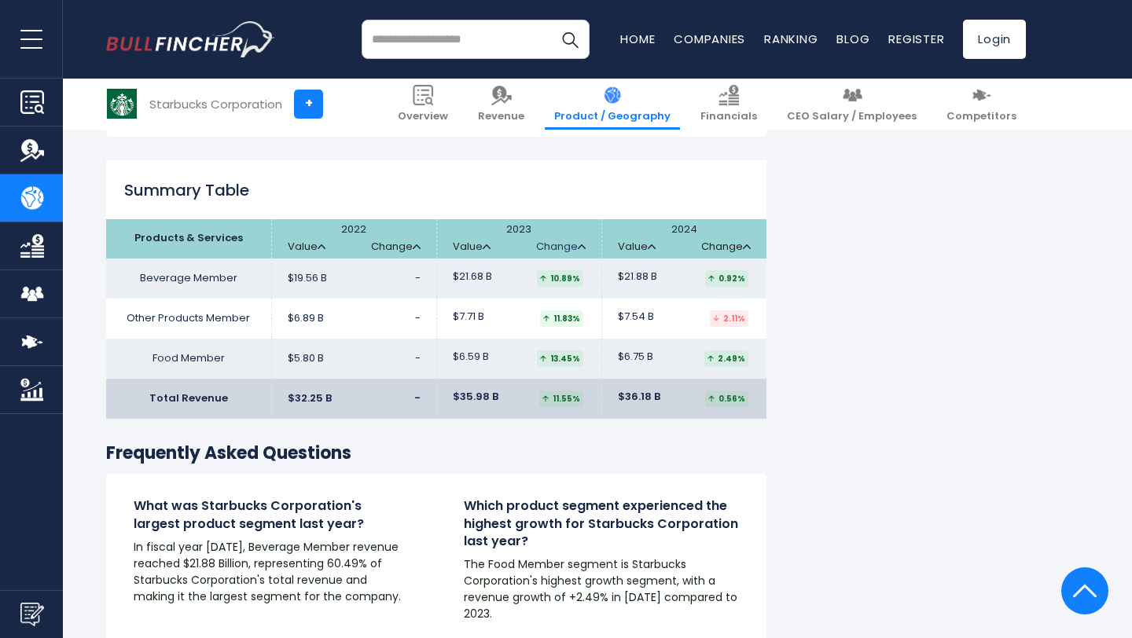
click at [569, 249] on link "Change" at bounding box center [561, 247] width 50 height 13
click at [394, 244] on link "Change" at bounding box center [396, 247] width 50 height 13
drag, startPoint x: 554, startPoint y: 275, endPoint x: 580, endPoint y: 282, distance: 26.7
click at [580, 282] on div "13.45%" at bounding box center [560, 278] width 46 height 17
drag, startPoint x: 723, startPoint y: 275, endPoint x: 740, endPoint y: 278, distance: 16.8
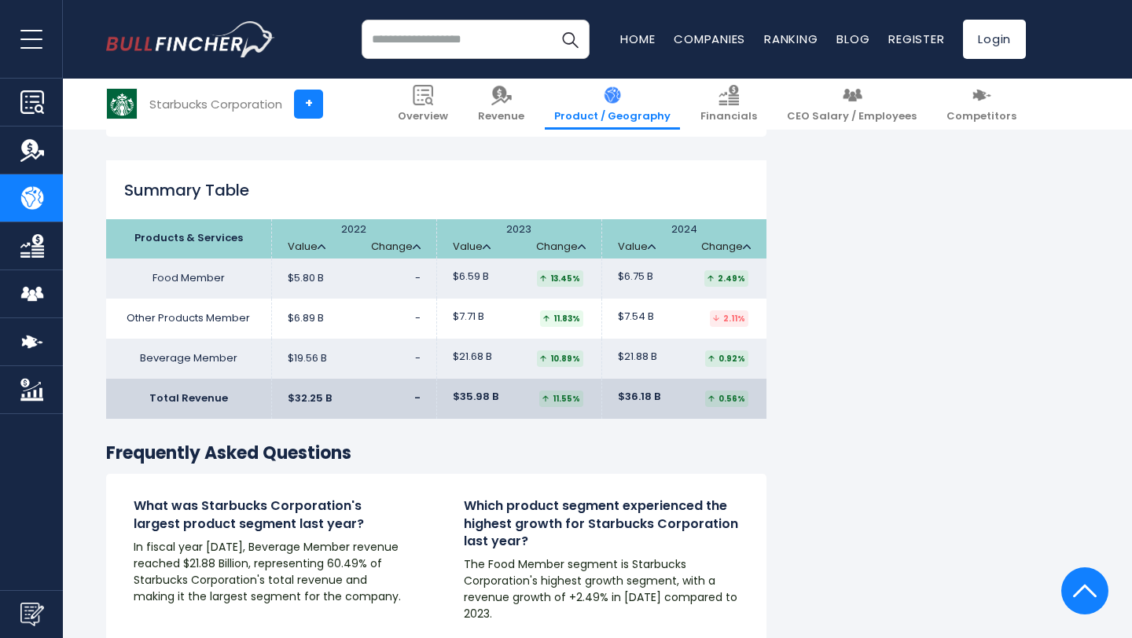
click at [740, 278] on div "2.49%" at bounding box center [727, 278] width 44 height 17
drag, startPoint x: 722, startPoint y: 358, endPoint x: 741, endPoint y: 362, distance: 19.3
click at [741, 362] on div "0.92%" at bounding box center [726, 359] width 43 height 17
drag, startPoint x: 722, startPoint y: 278, endPoint x: 743, endPoint y: 278, distance: 21.2
click at [743, 278] on div "2.49%" at bounding box center [727, 278] width 44 height 17
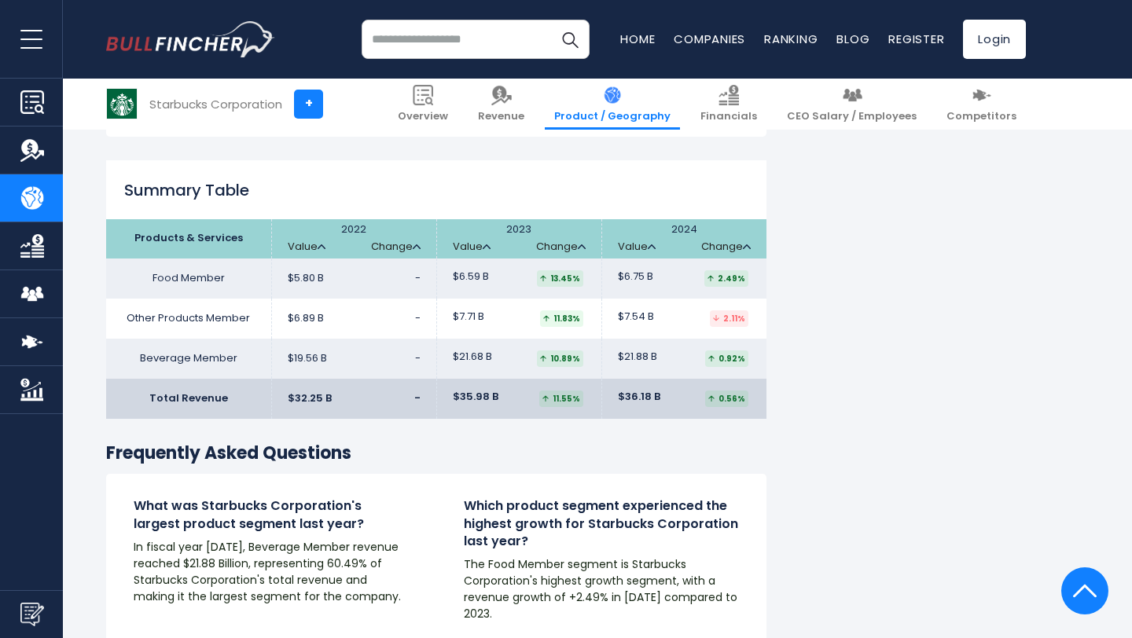
drag, startPoint x: 726, startPoint y: 319, endPoint x: 743, endPoint y: 321, distance: 17.4
click at [743, 321] on div "2.11%" at bounding box center [729, 319] width 39 height 17
drag, startPoint x: 719, startPoint y: 398, endPoint x: 744, endPoint y: 403, distance: 25.8
click at [744, 403] on div "0.56%" at bounding box center [726, 399] width 43 height 17
